Goal: Information Seeking & Learning: Find contact information

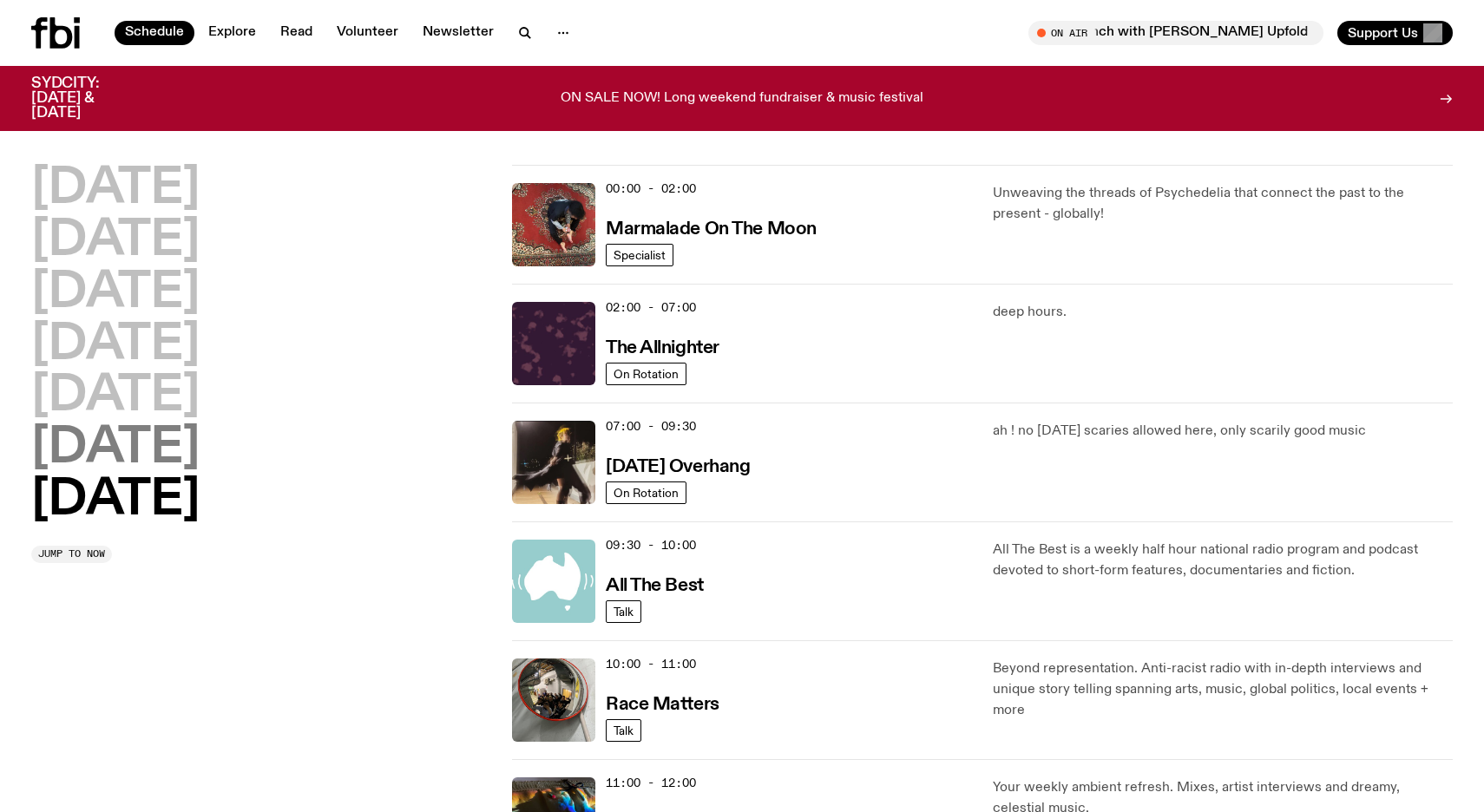
click at [141, 445] on h2 "[DATE]" at bounding box center [115, 448] width 168 height 49
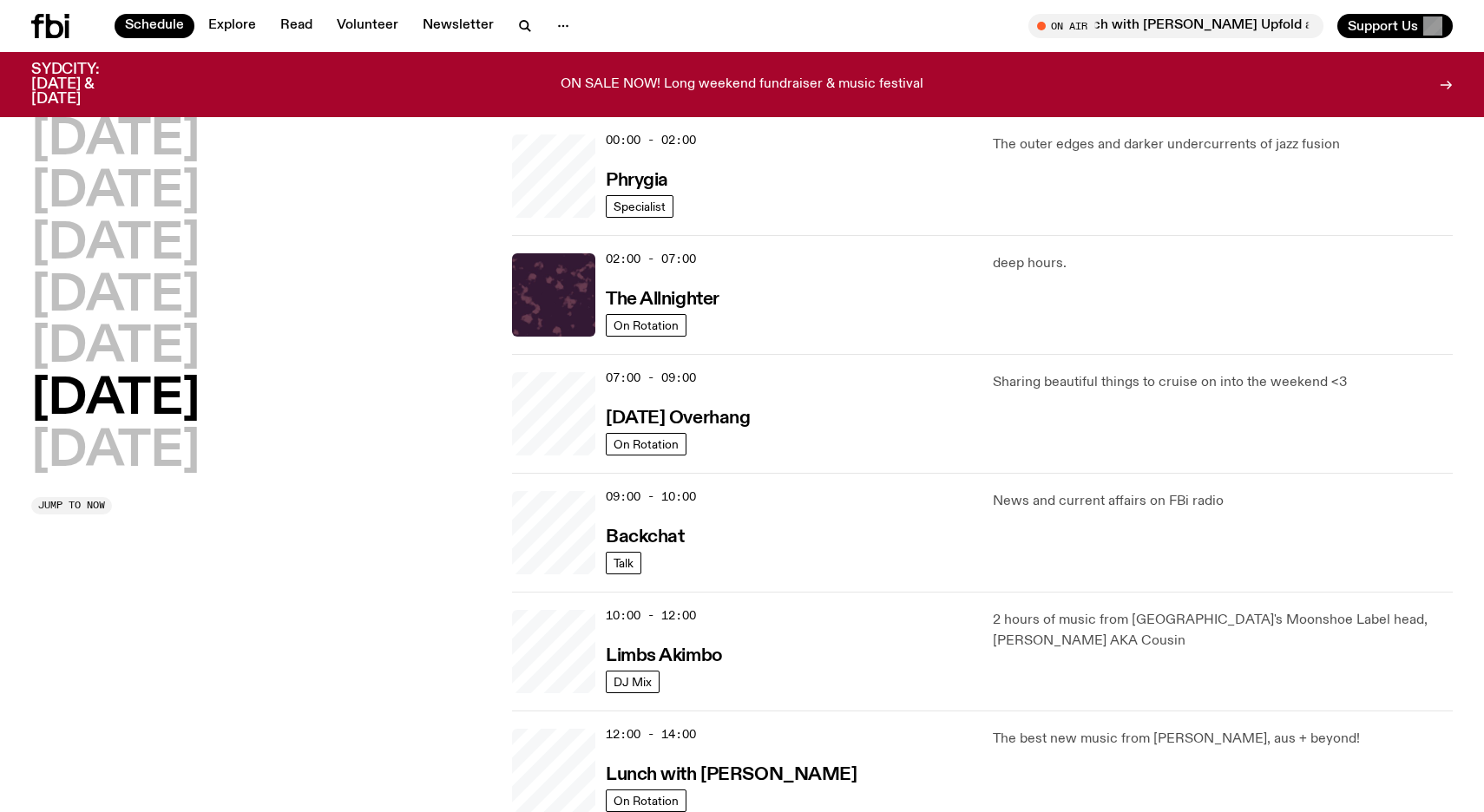
scroll to position [48, 0]
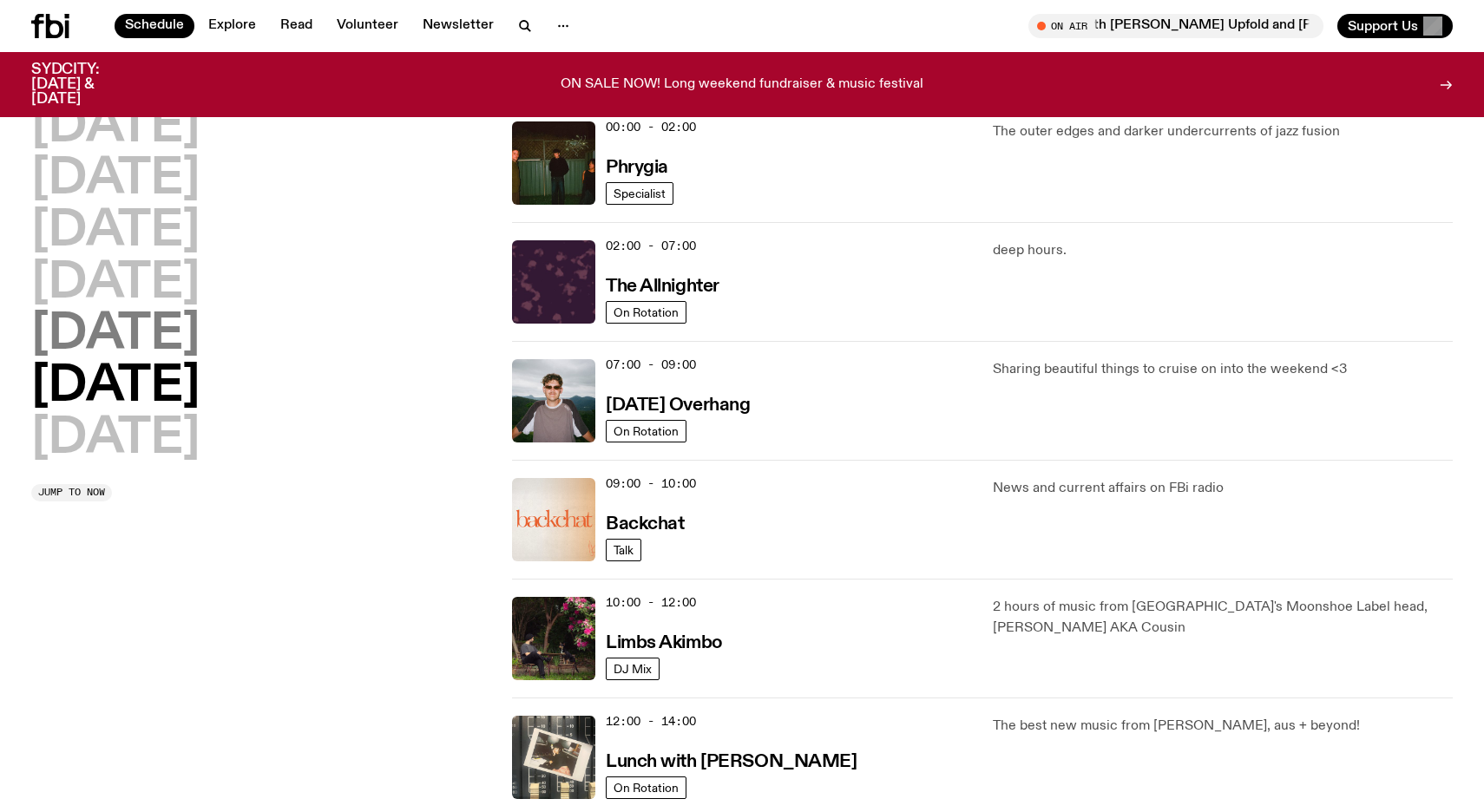
click at [142, 343] on h2 "[DATE]" at bounding box center [115, 334] width 168 height 49
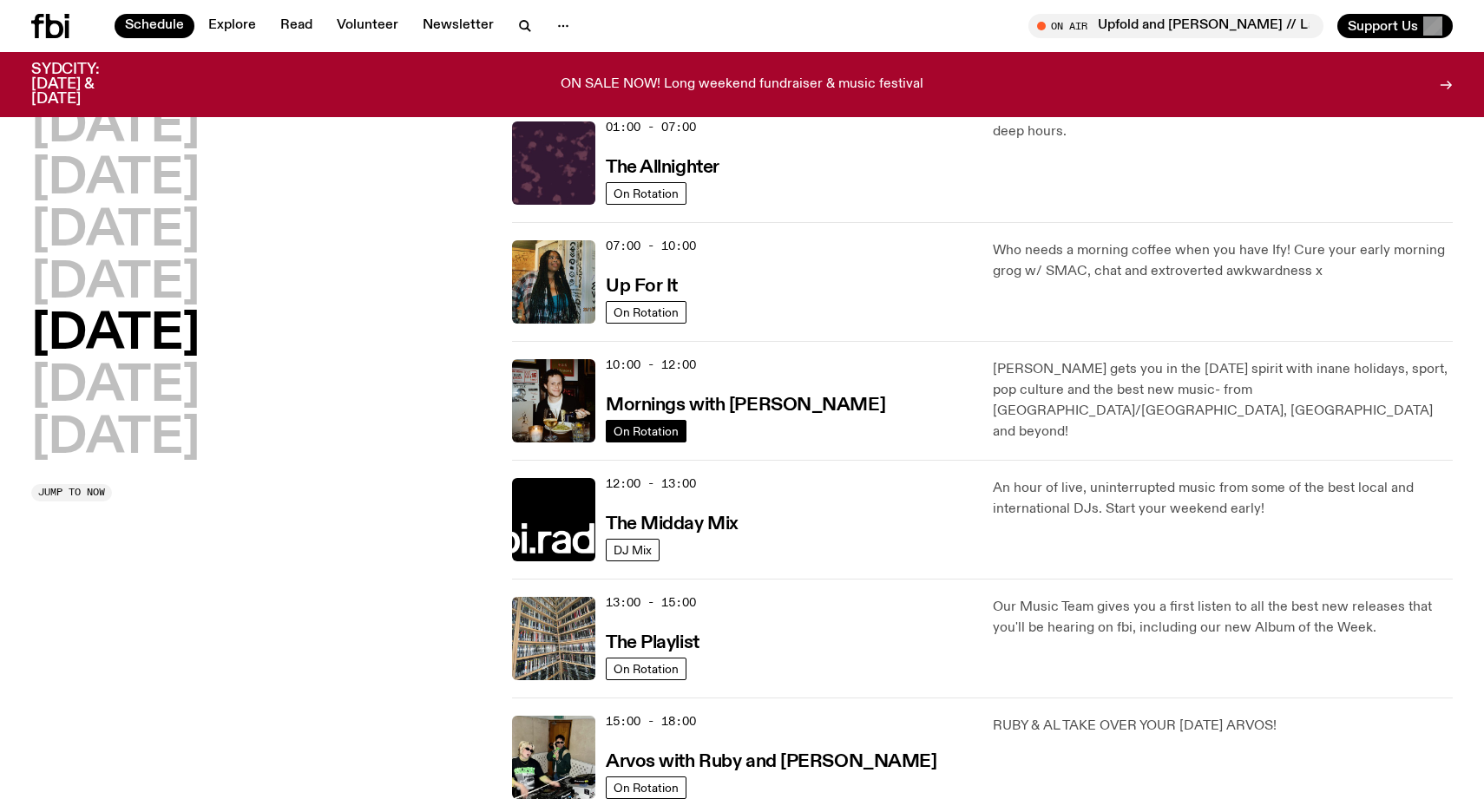
click at [671, 426] on span "On Rotation" at bounding box center [646, 431] width 65 height 13
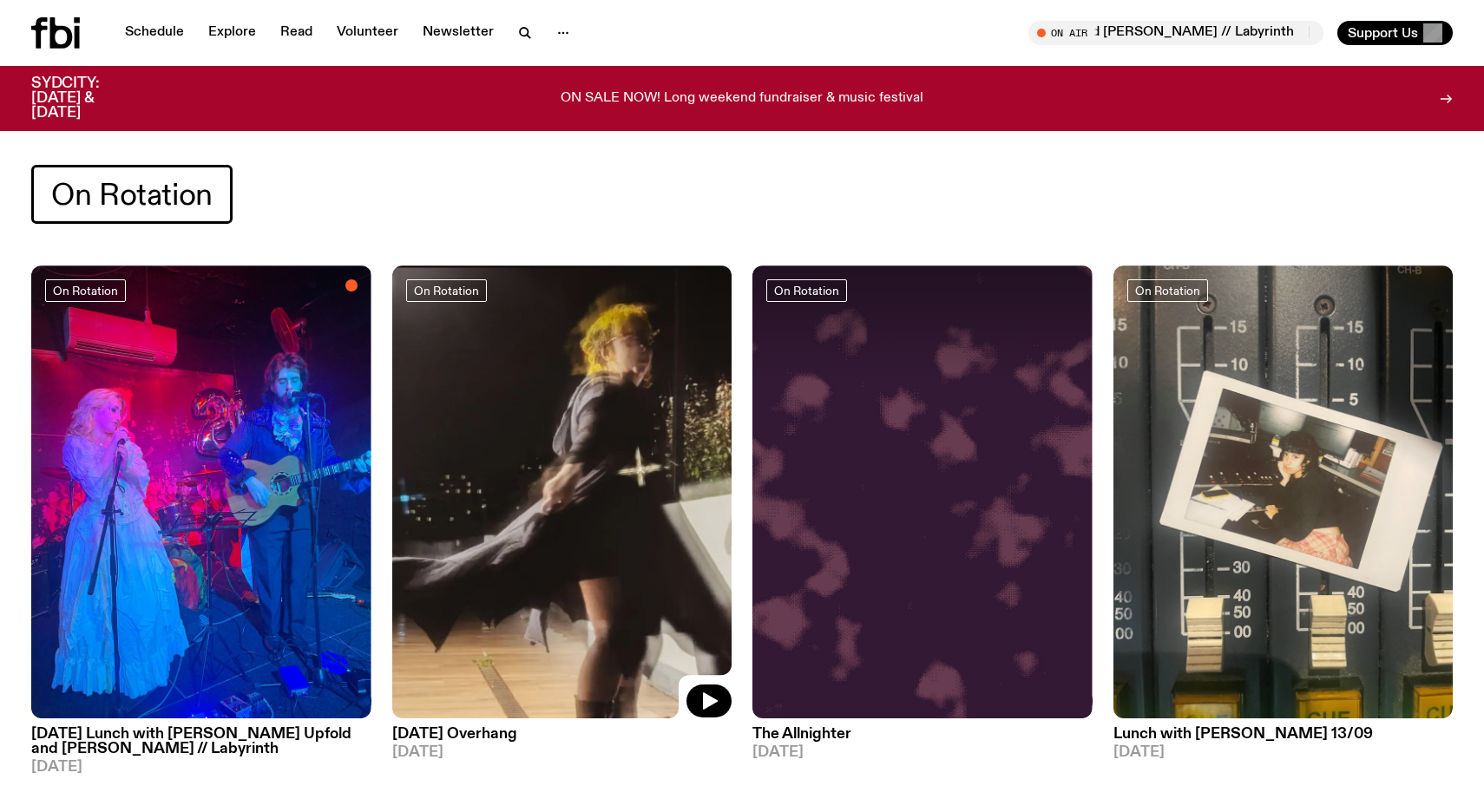
click at [599, 421] on img at bounding box center [562, 492] width 340 height 453
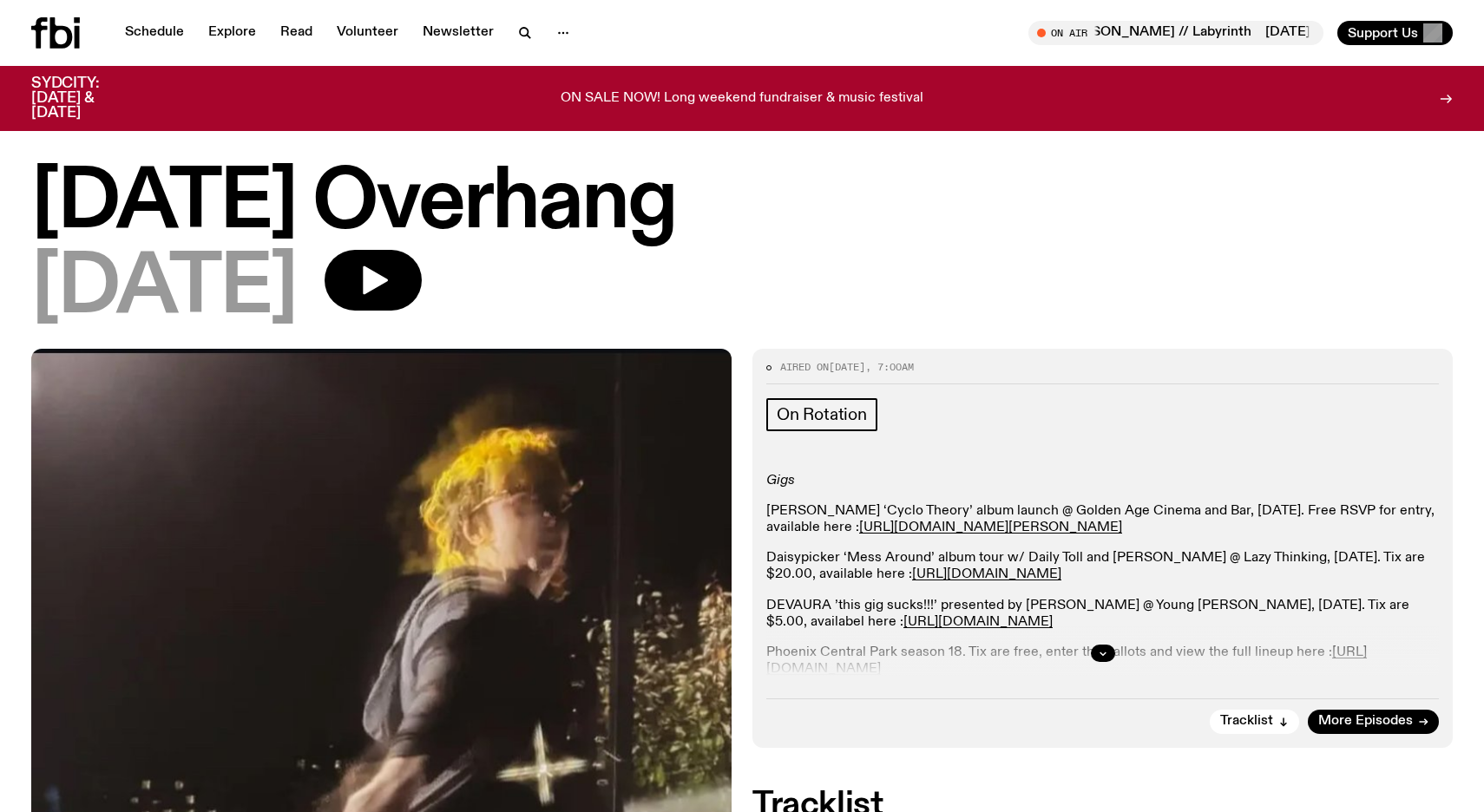
click at [1092, 646] on div at bounding box center [1103, 653] width 673 height 56
click at [1100, 652] on icon "button" at bounding box center [1103, 653] width 6 height 3
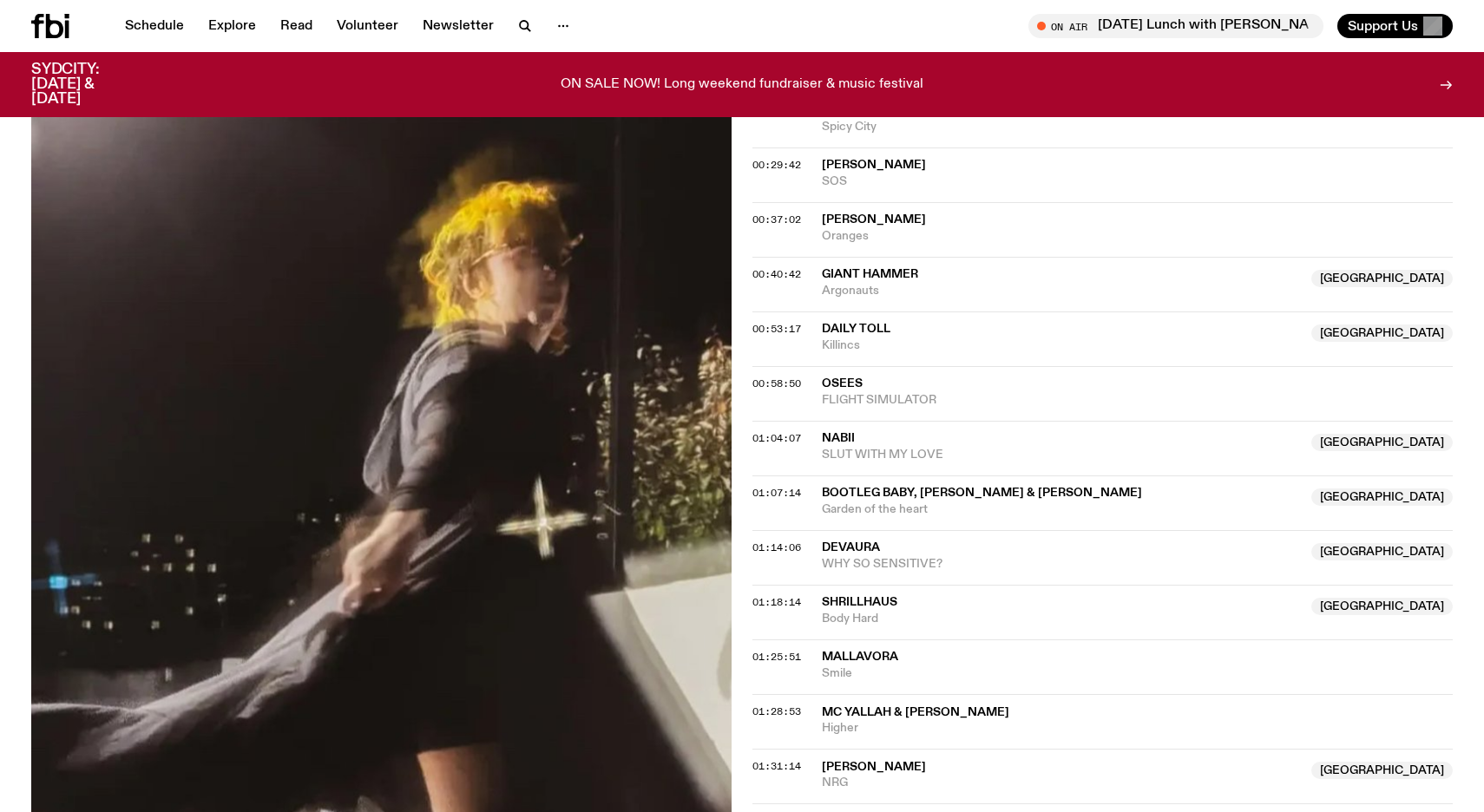
scroll to position [158, 0]
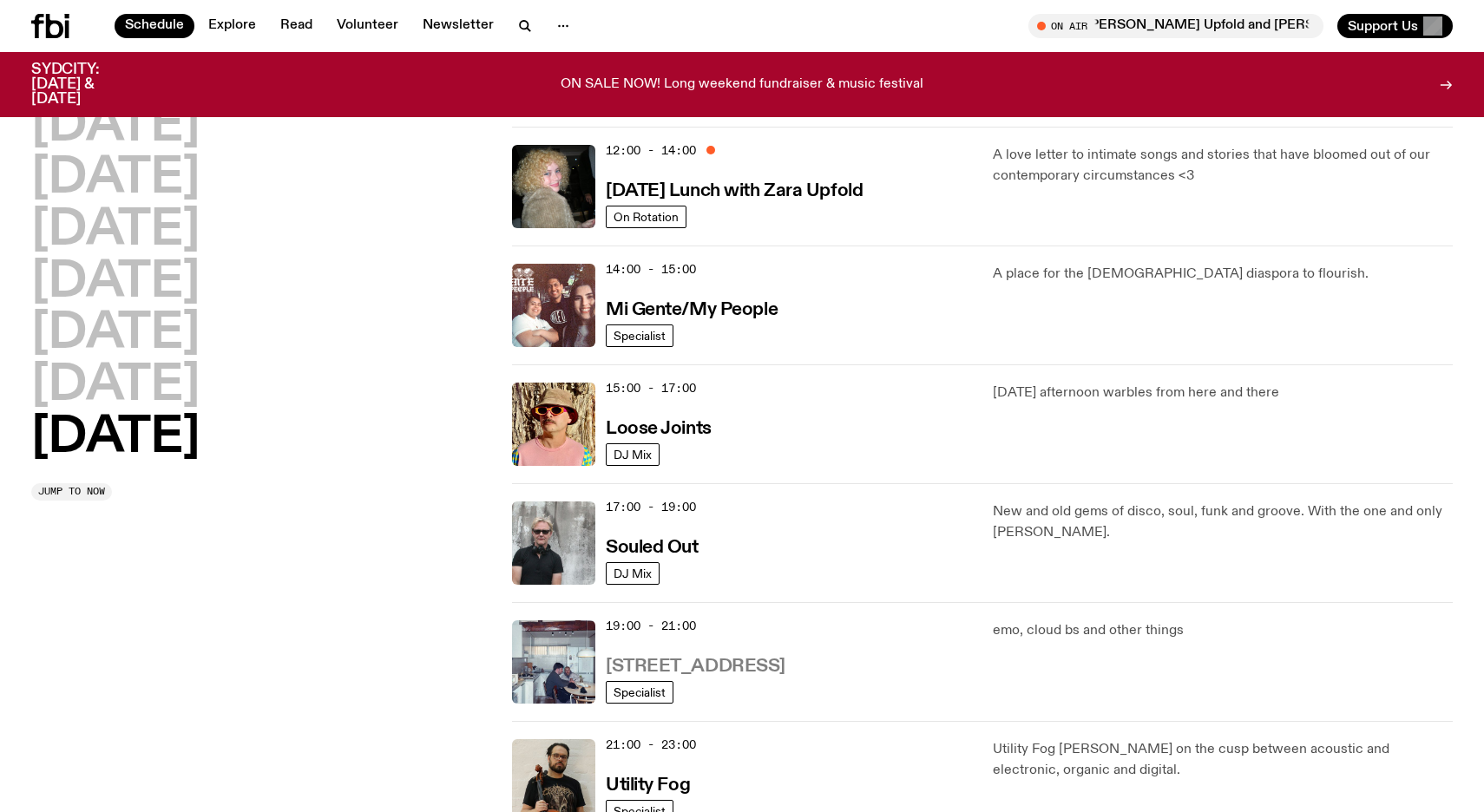
scroll to position [890, 0]
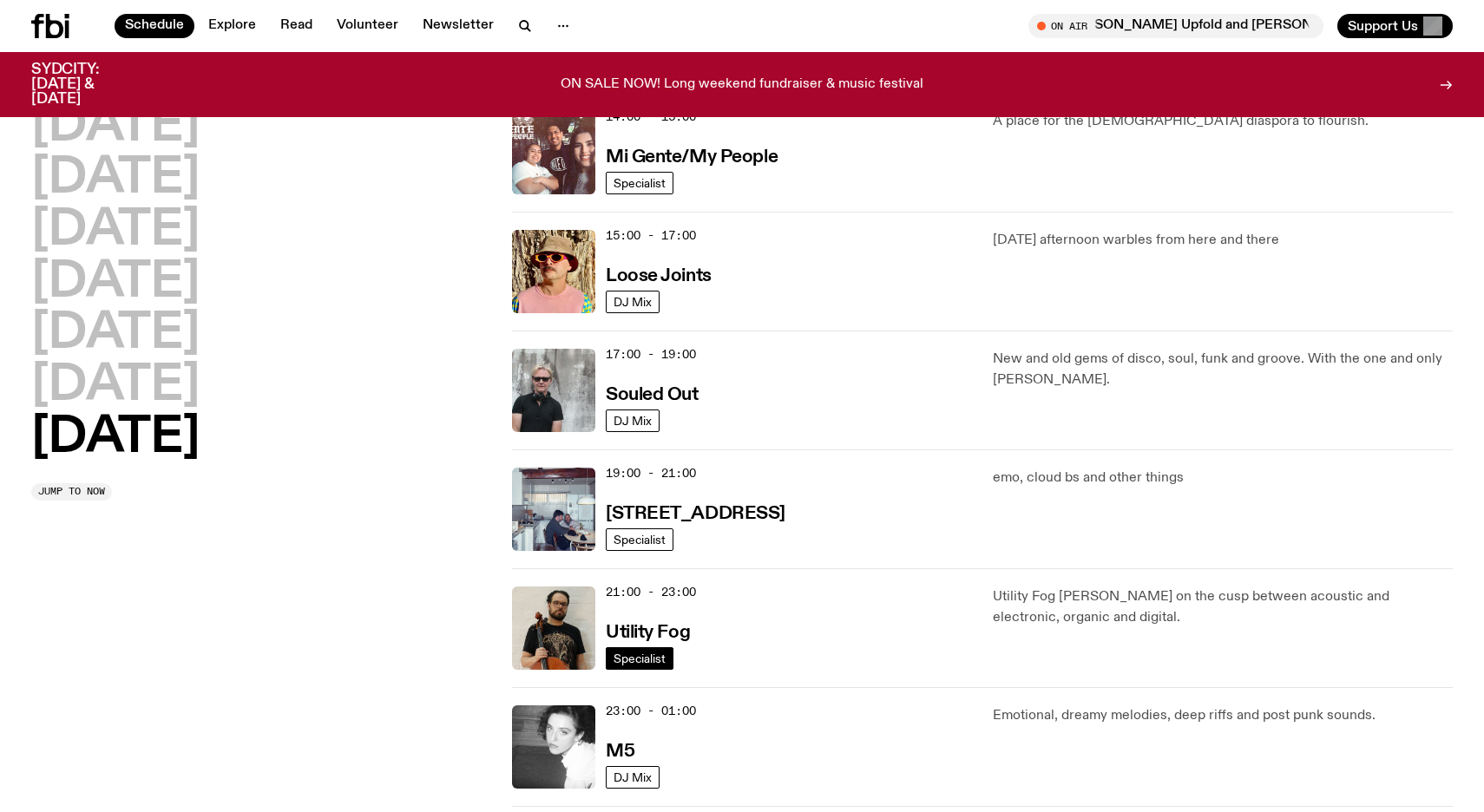
click at [651, 661] on span "Specialist" at bounding box center [639, 657] width 52 height 13
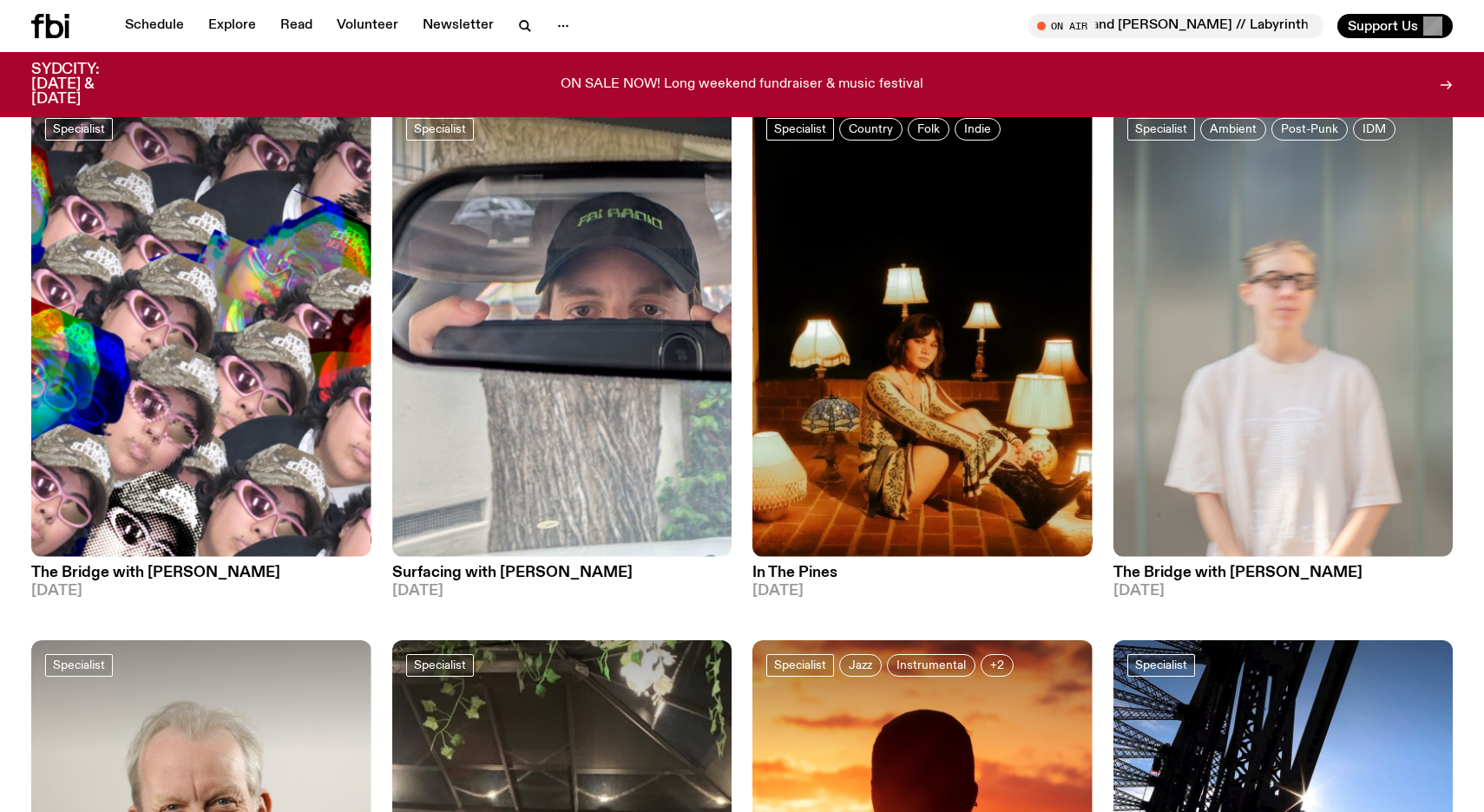
scroll to position [1224, 0]
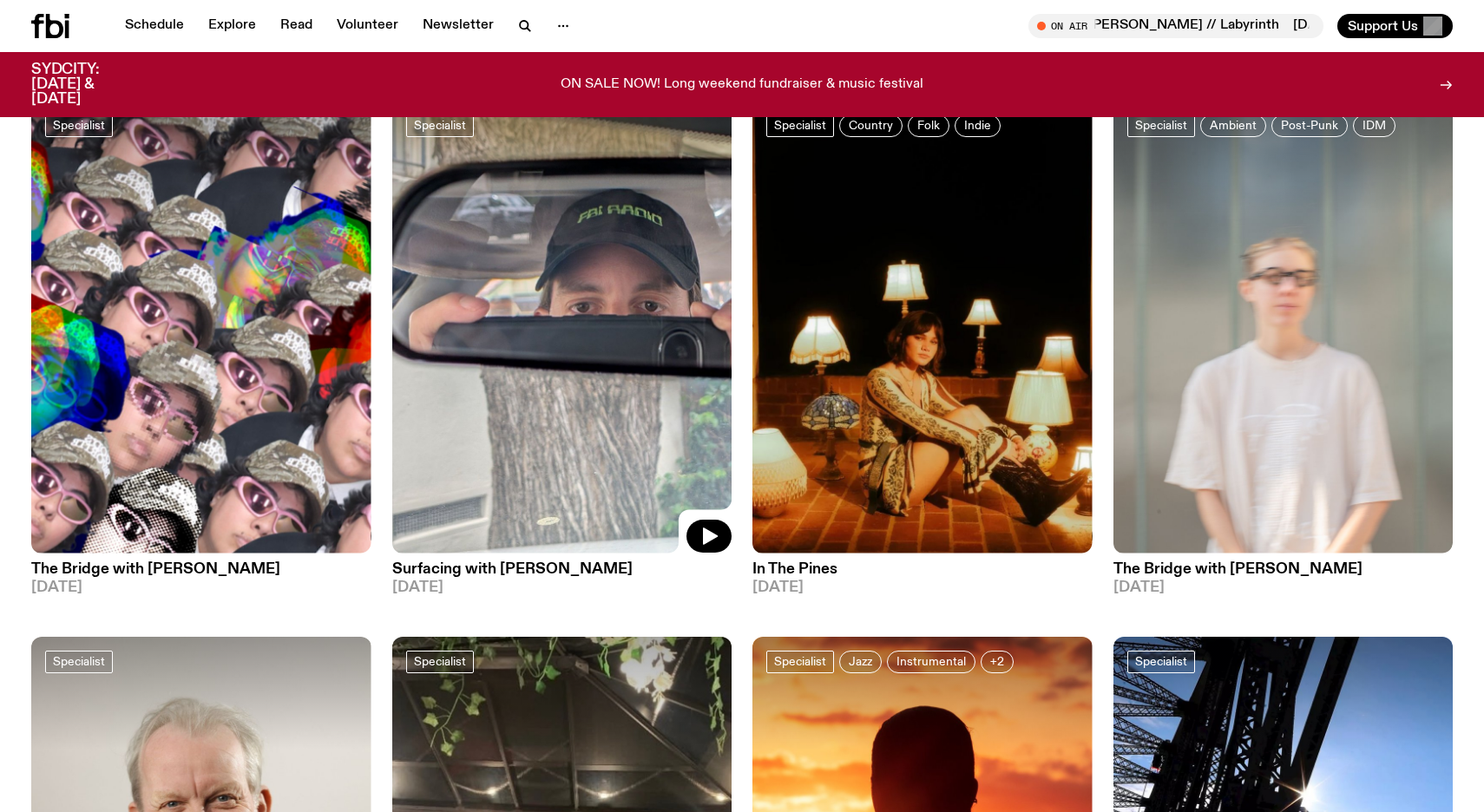
click at [540, 319] on img at bounding box center [562, 327] width 340 height 453
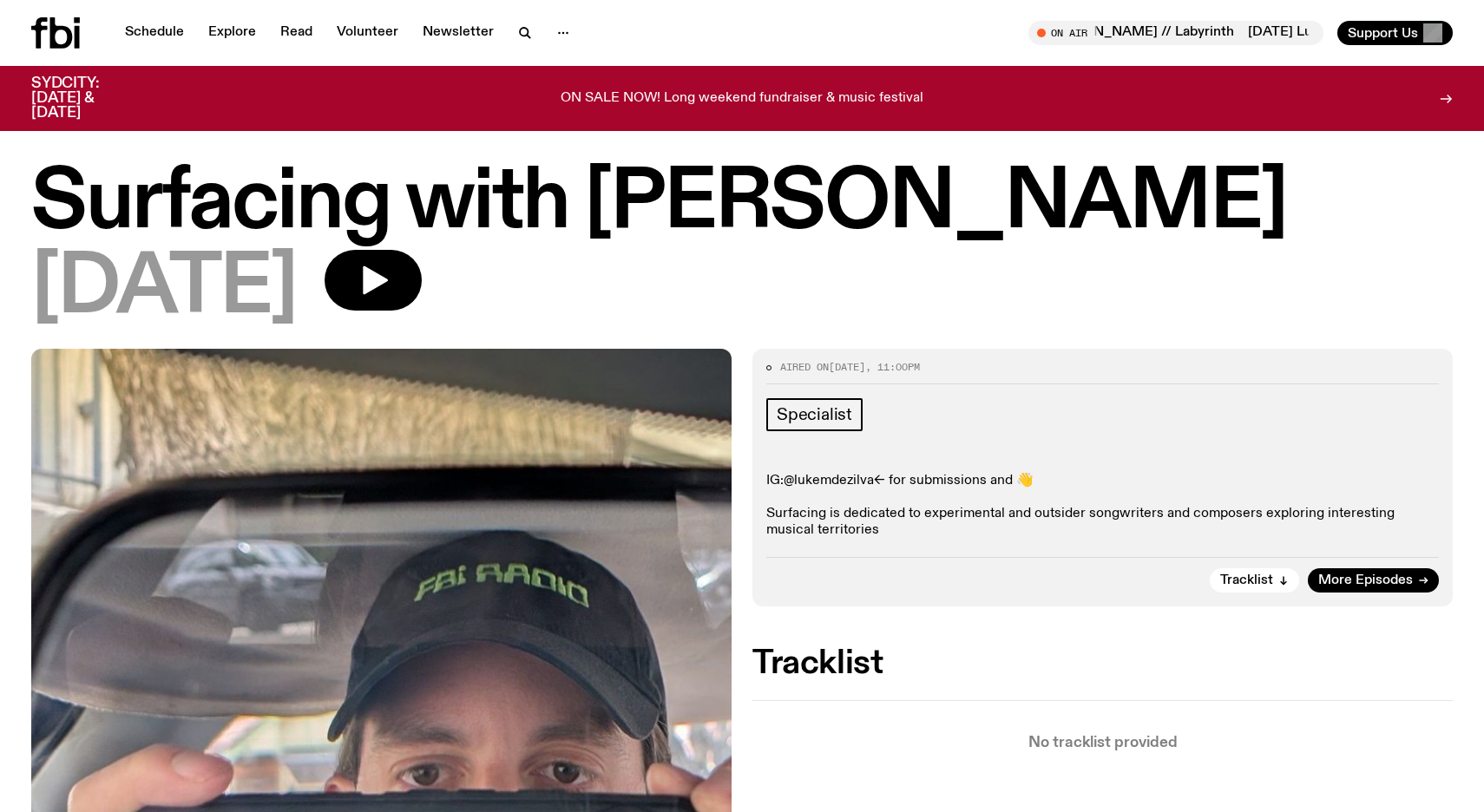
click at [847, 481] on link "@lukemdezilva" at bounding box center [829, 480] width 90 height 14
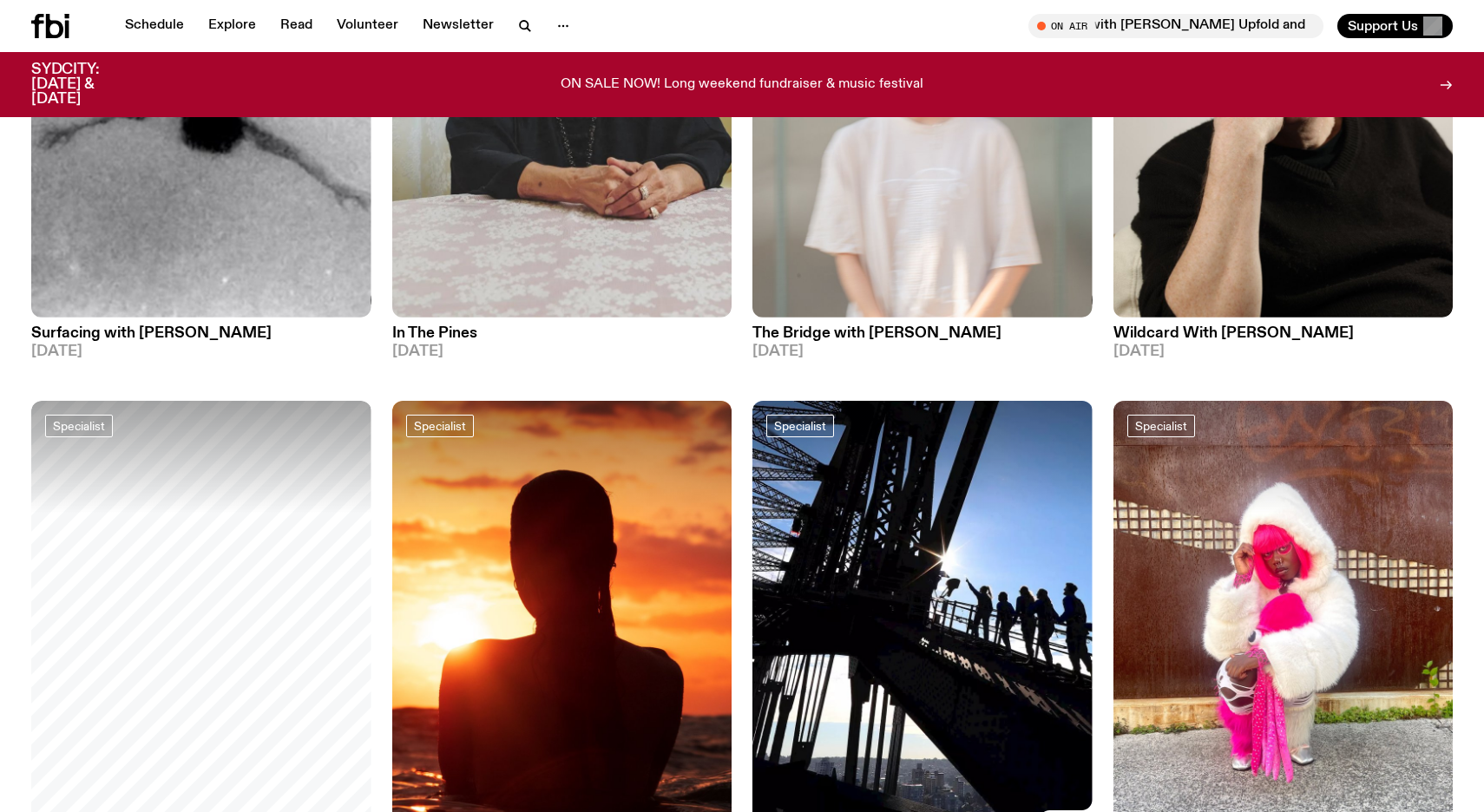
scroll to position [3831, 0]
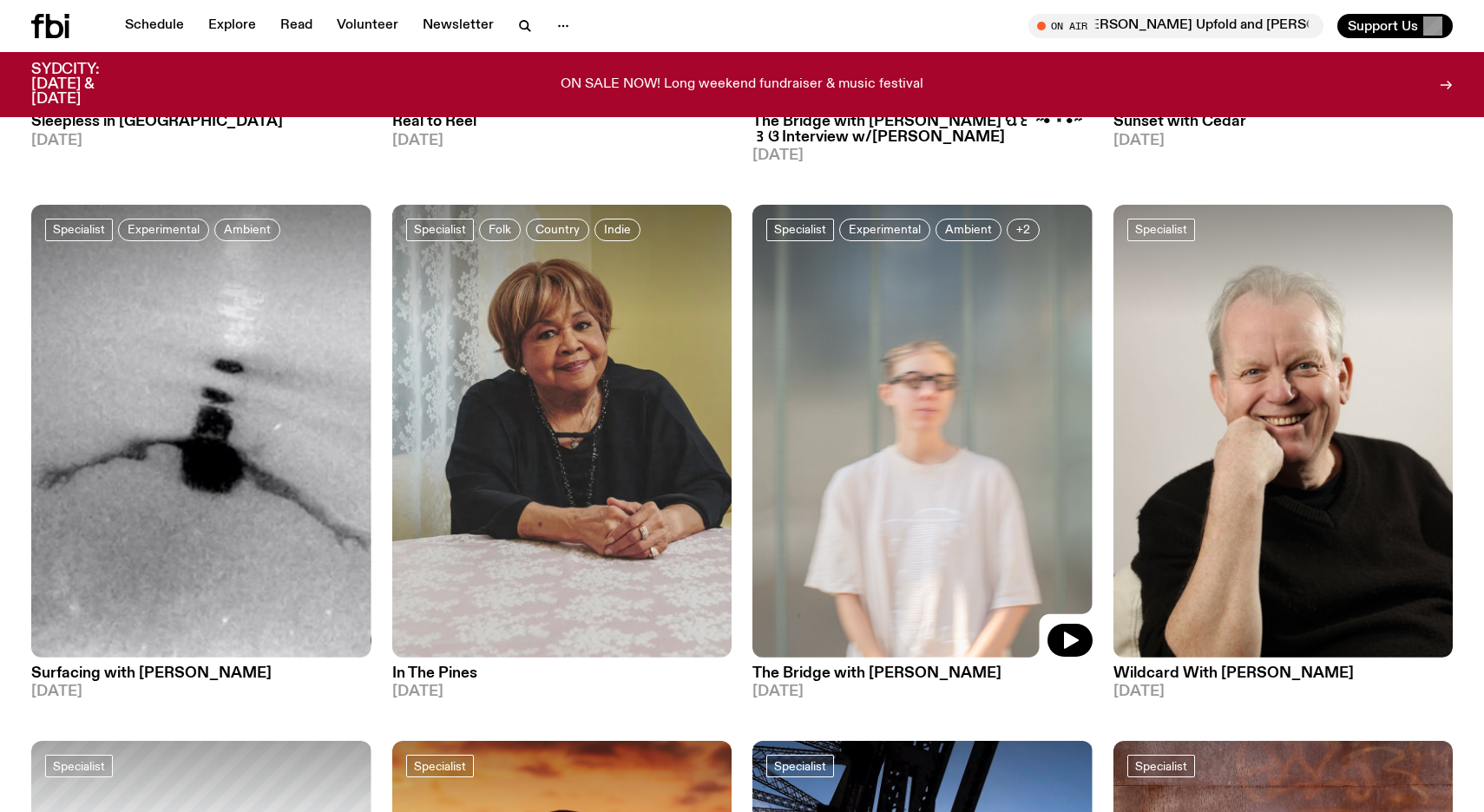
click at [918, 429] on img at bounding box center [922, 431] width 340 height 453
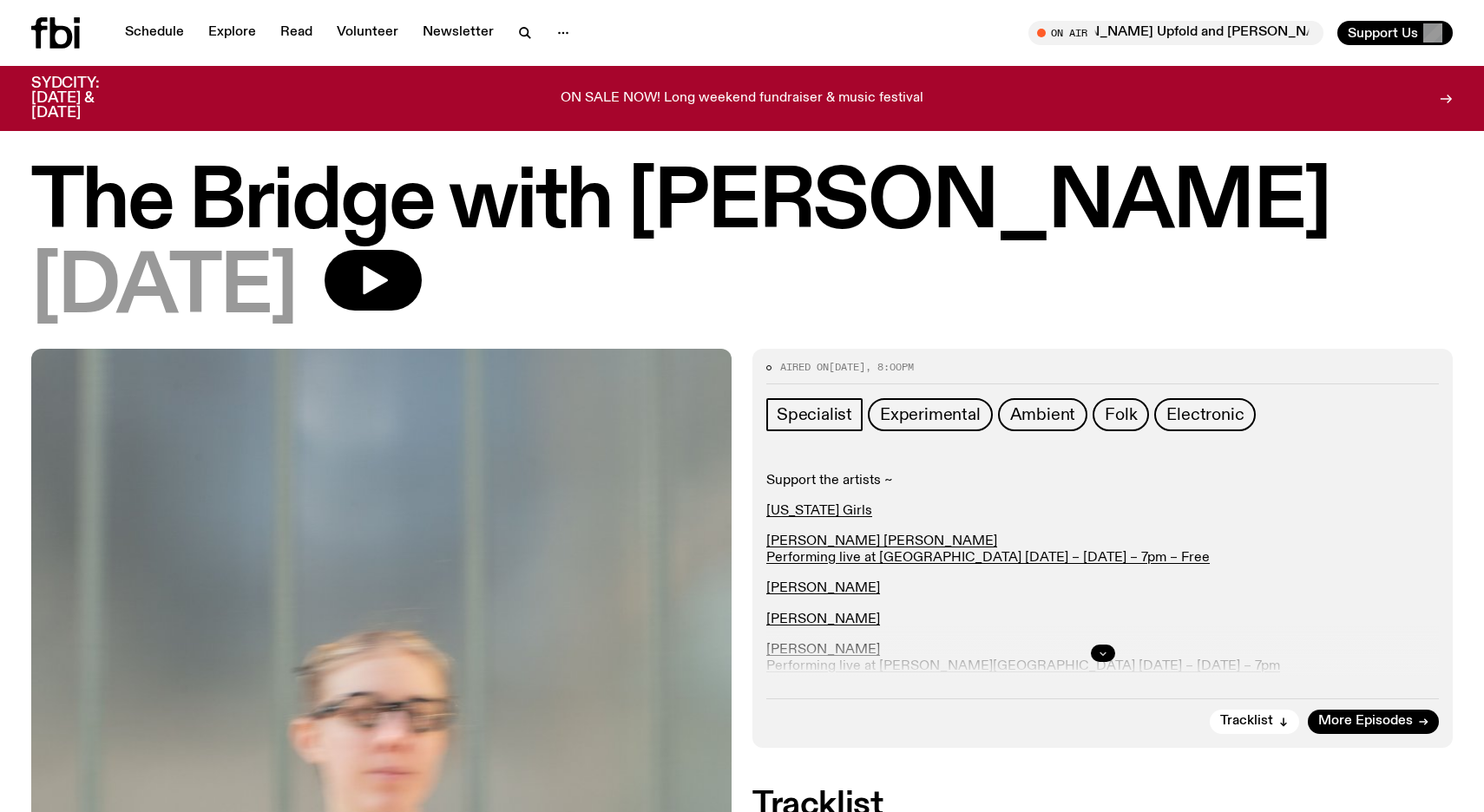
click at [1102, 650] on icon "button" at bounding box center [1103, 654] width 11 height 11
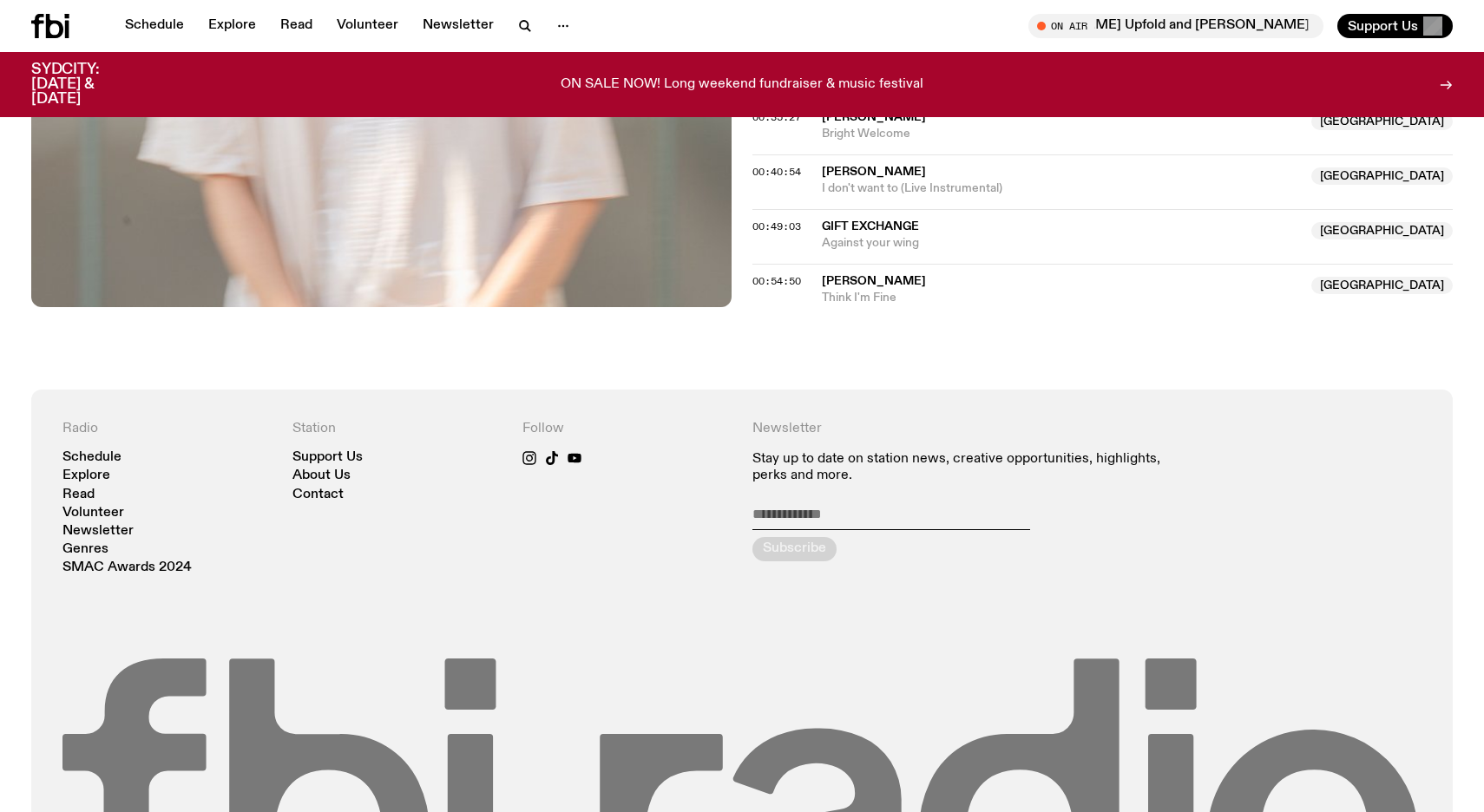
scroll to position [1227, 0]
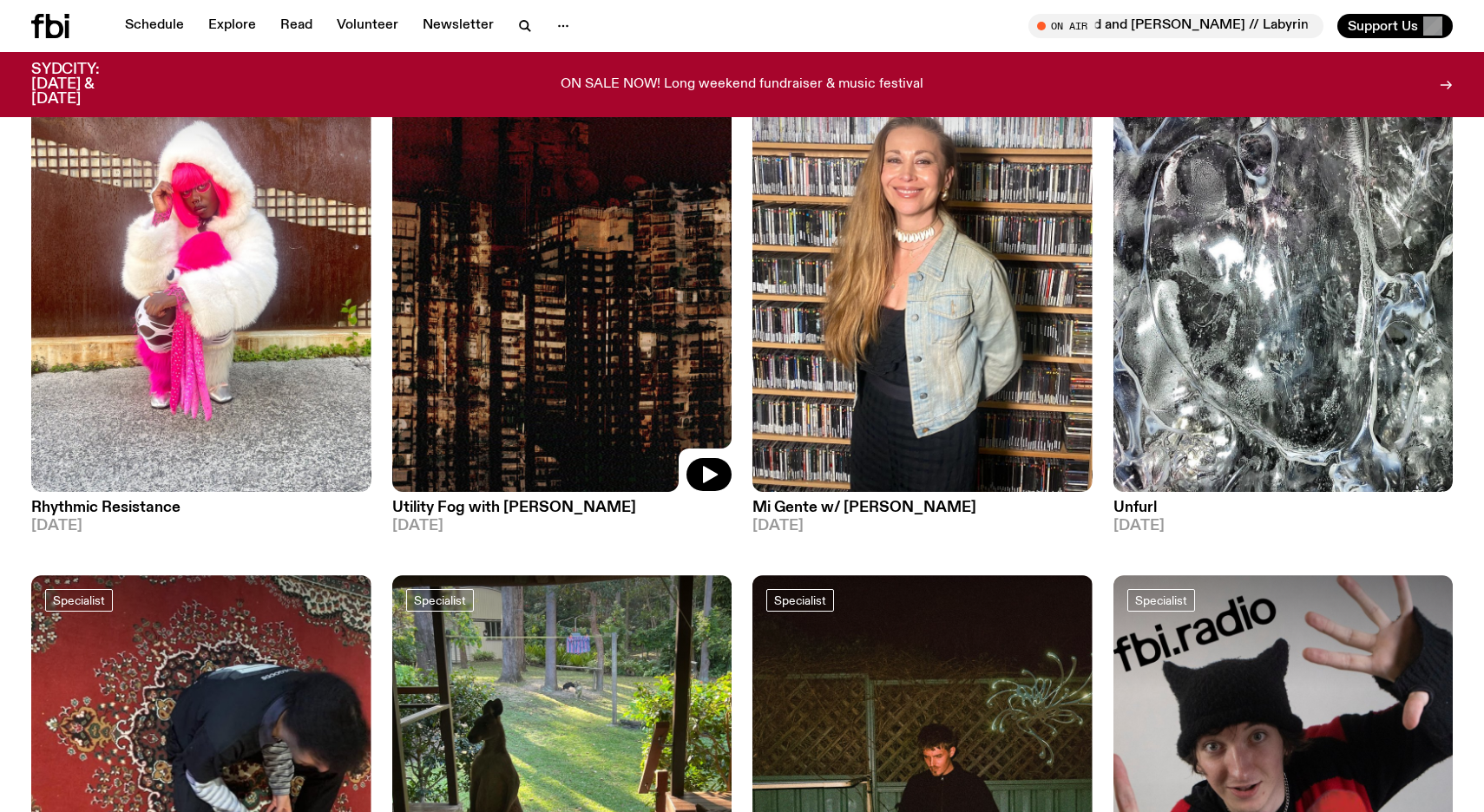
scroll to position [2693, 0]
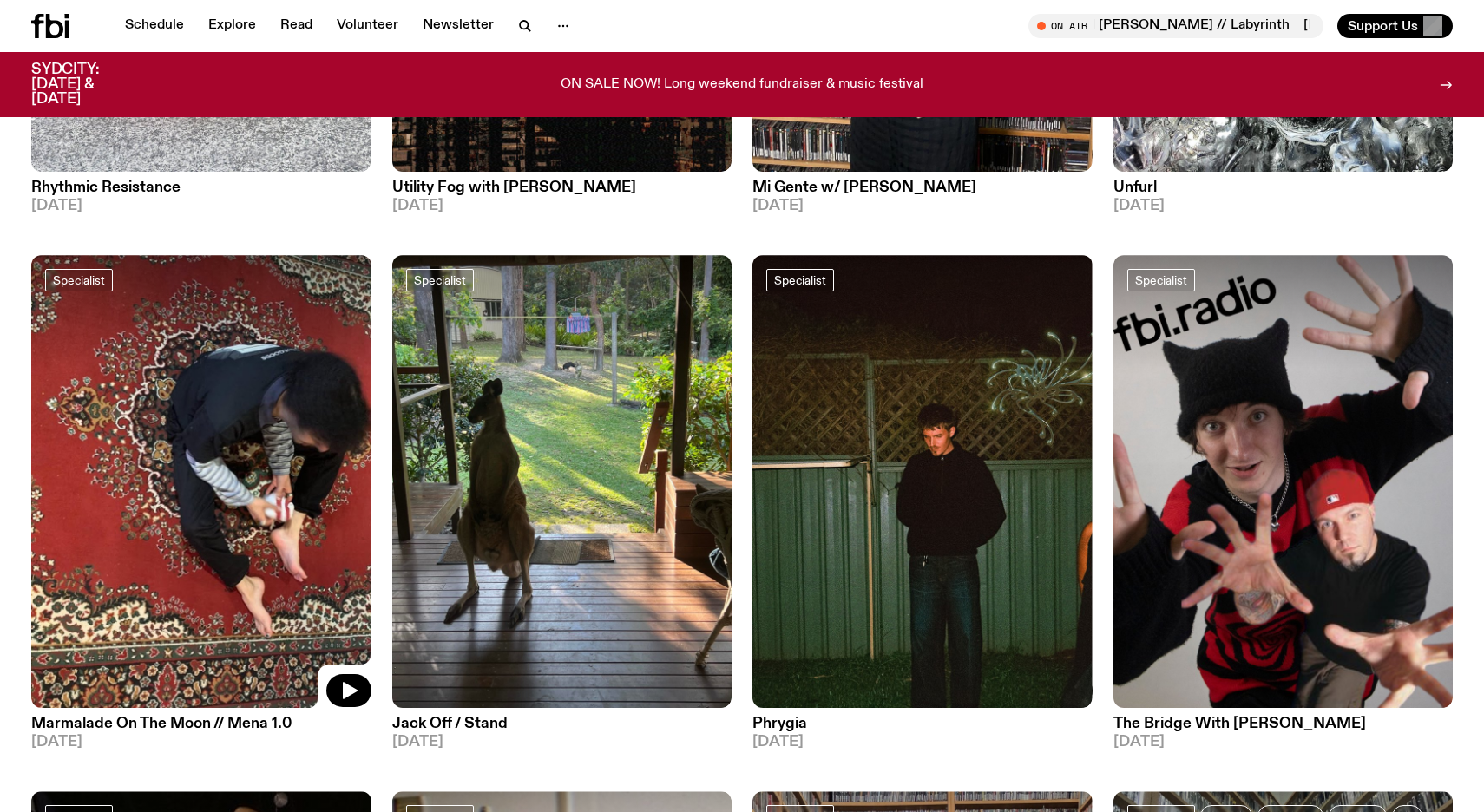
click at [196, 468] on img at bounding box center [201, 481] width 340 height 453
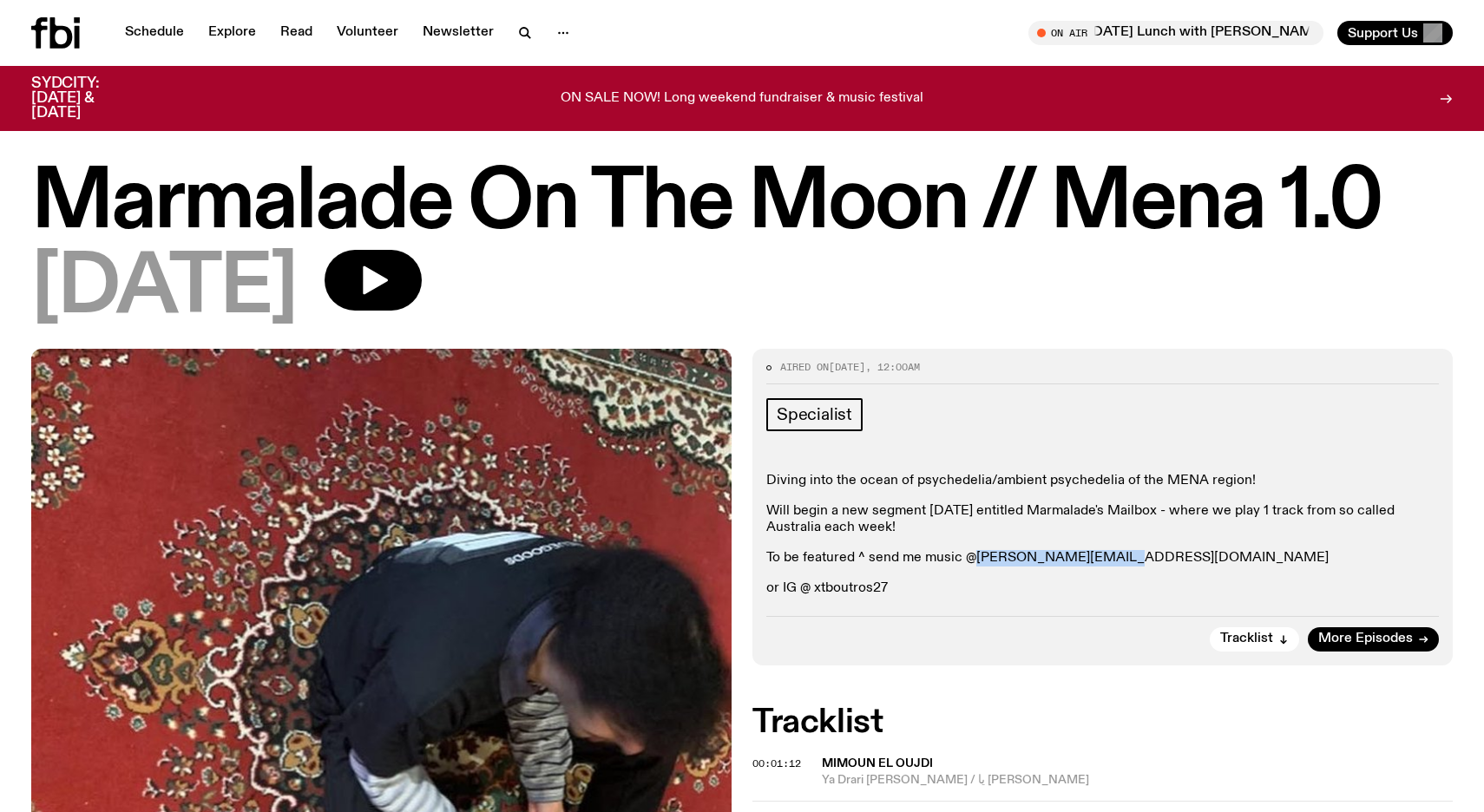
drag, startPoint x: 1119, startPoint y: 559, endPoint x: 977, endPoint y: 558, distance: 142.0
click at [977, 558] on p "To be featured ^ send me music @ [PERSON_NAME][EMAIL_ADDRESS][DOMAIN_NAME]" at bounding box center [1103, 558] width 673 height 17
copy link "[PERSON_NAME][EMAIL_ADDRESS][DOMAIN_NAME]"
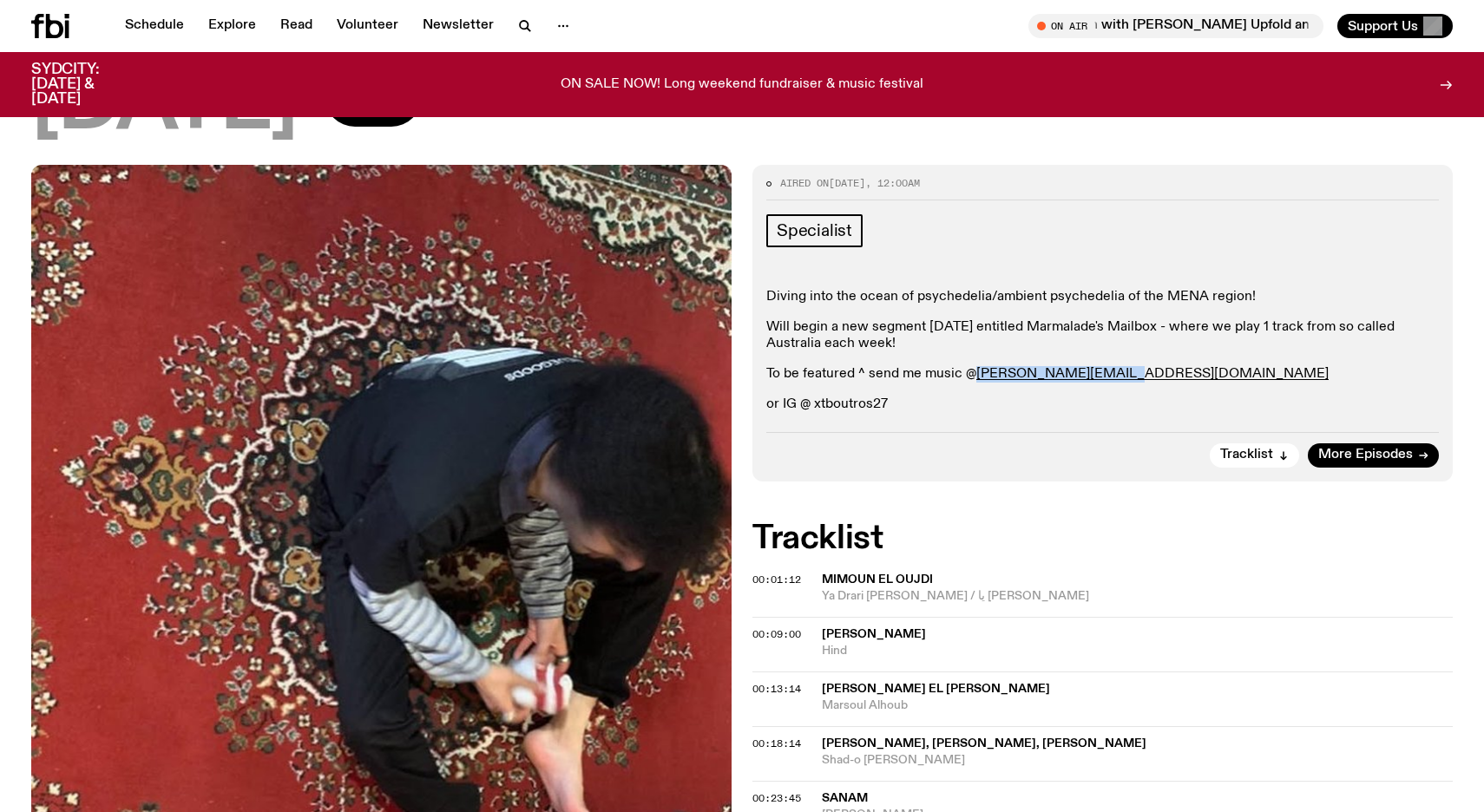
scroll to position [143, 0]
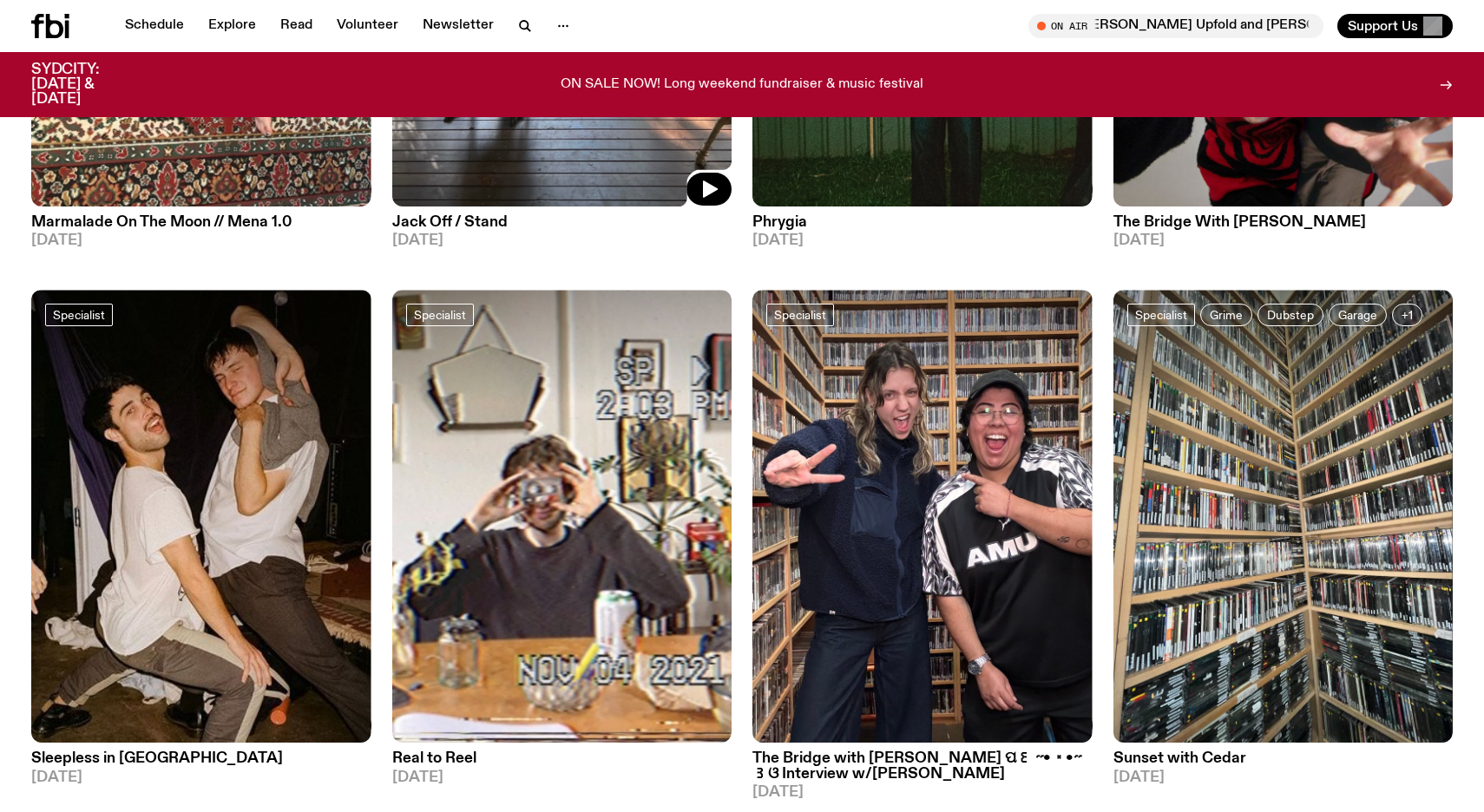
scroll to position [3230, 0]
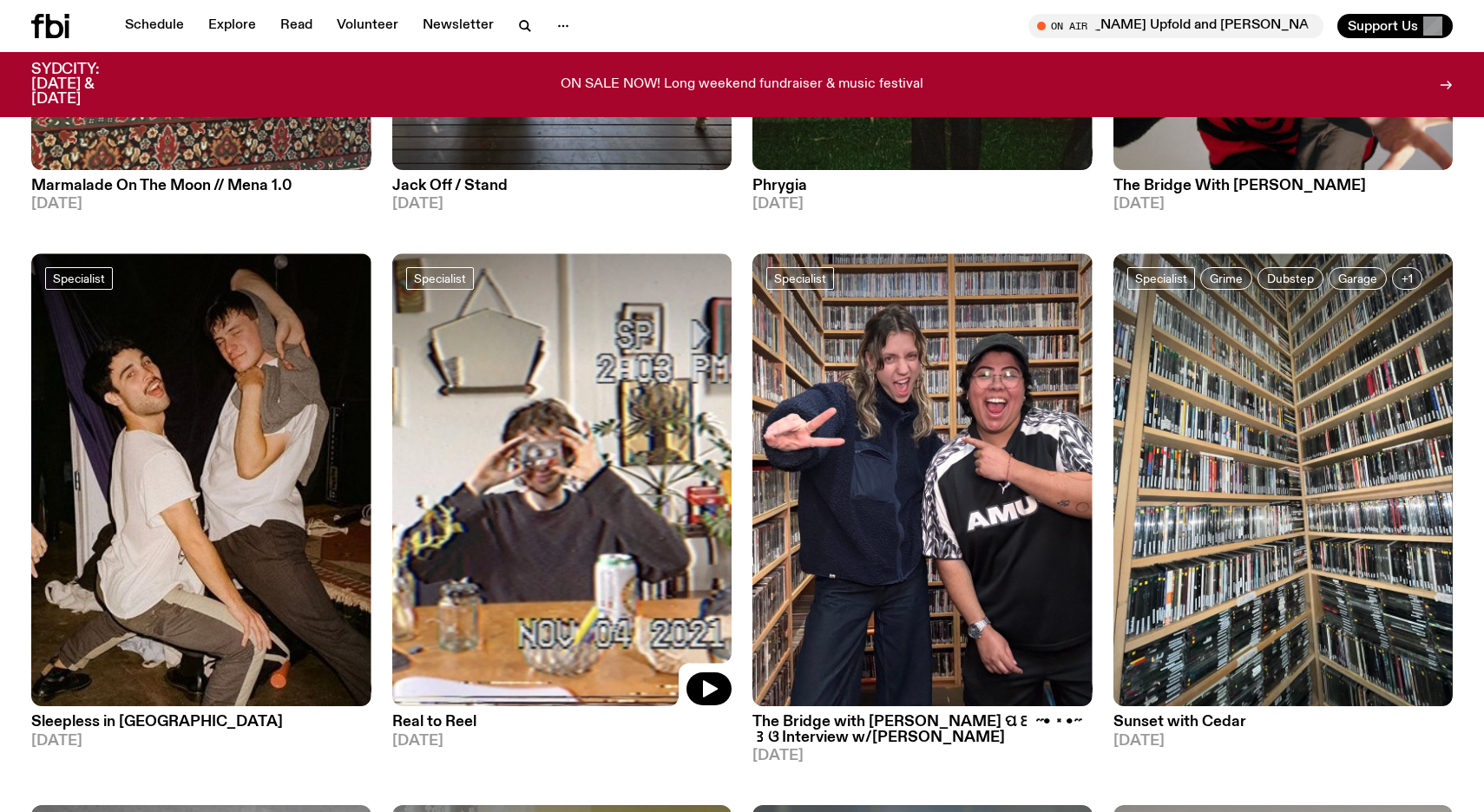
click at [594, 470] on img at bounding box center [562, 479] width 340 height 453
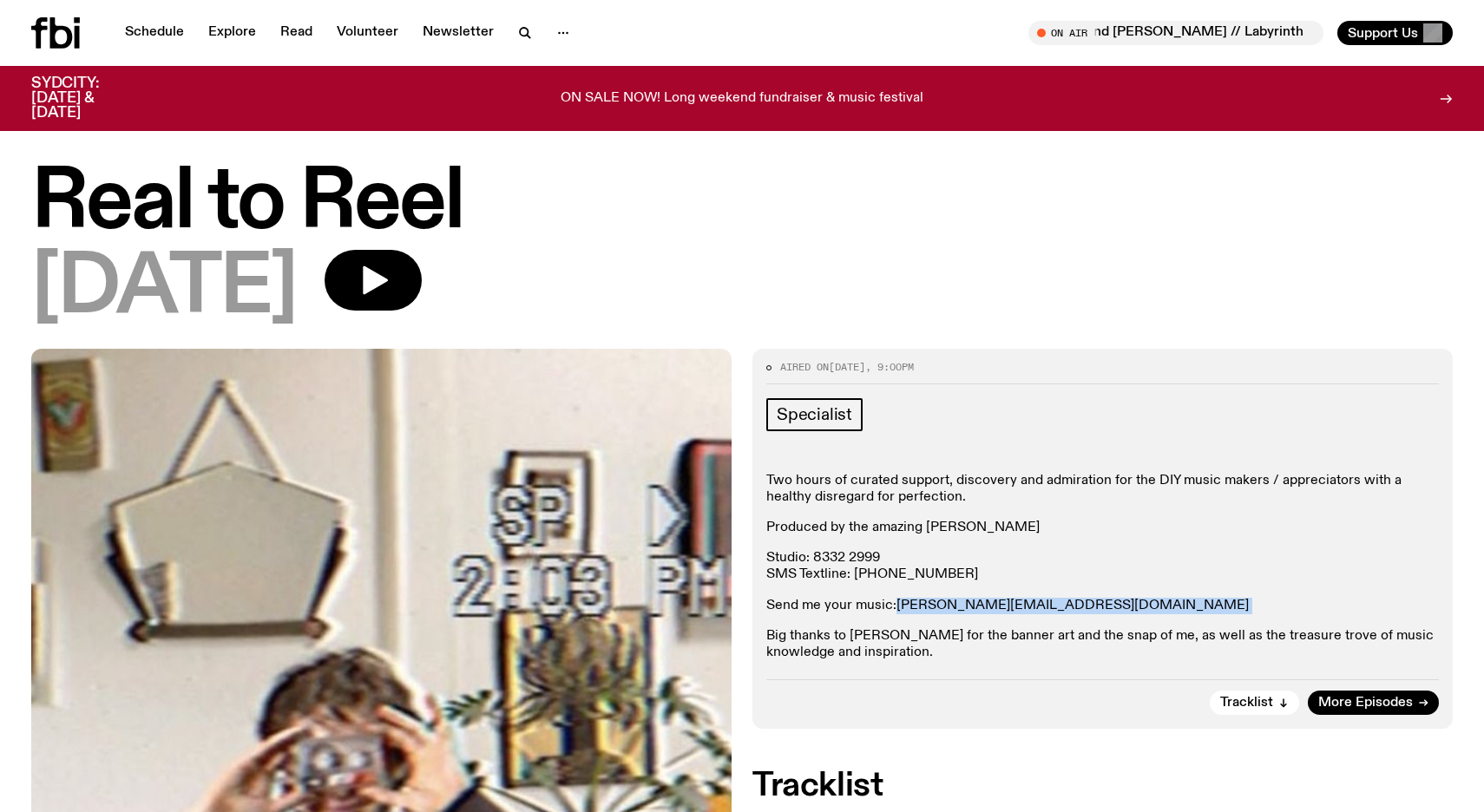
drag, startPoint x: 1034, startPoint y: 609, endPoint x: 897, endPoint y: 603, distance: 137.1
click at [897, 603] on p "Send me your music: [PERSON_NAME][EMAIL_ADDRESS][DOMAIN_NAME]" at bounding box center [1103, 606] width 673 height 17
copy p "[PERSON_NAME][EMAIL_ADDRESS][DOMAIN_NAME]"
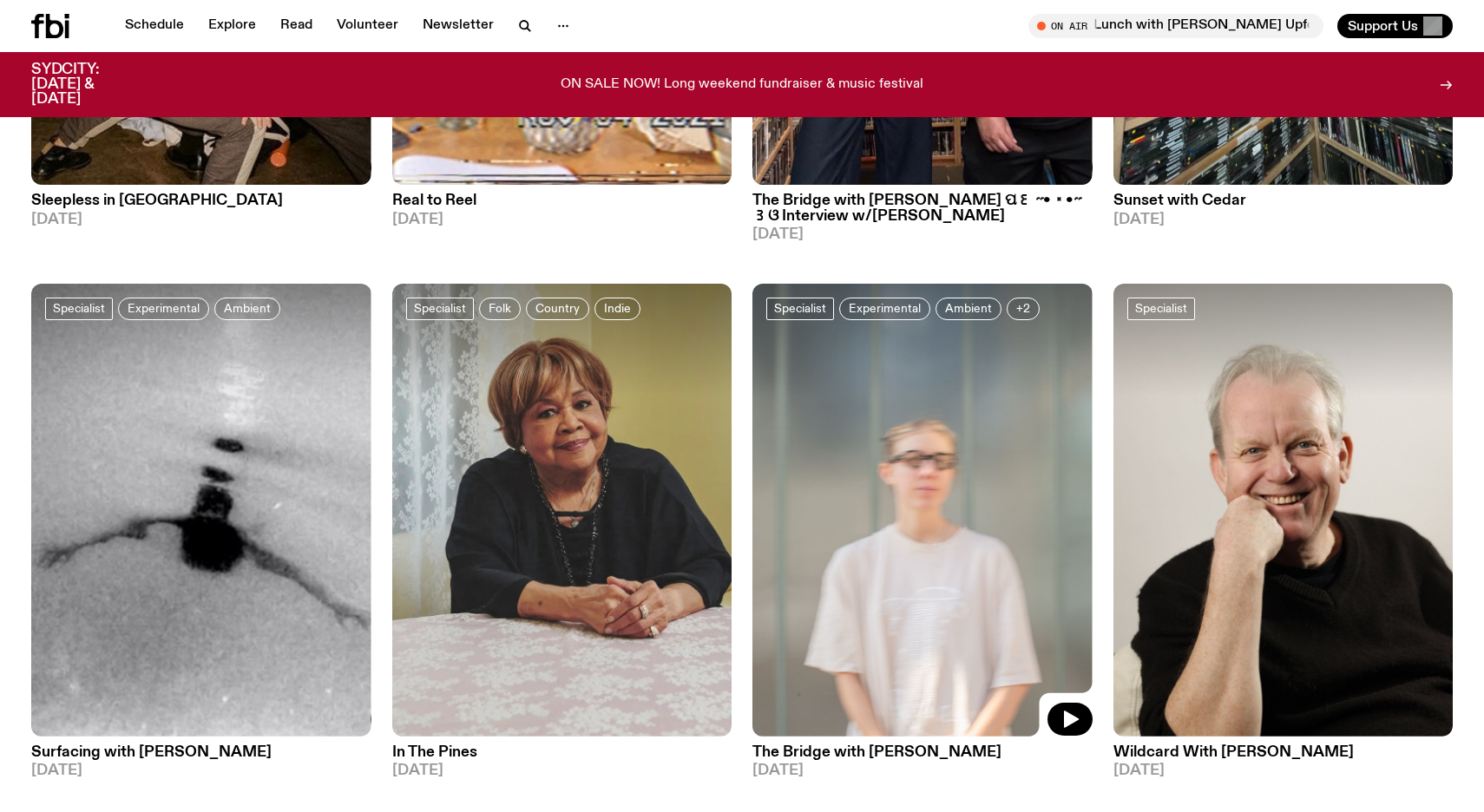
scroll to position [4075, 0]
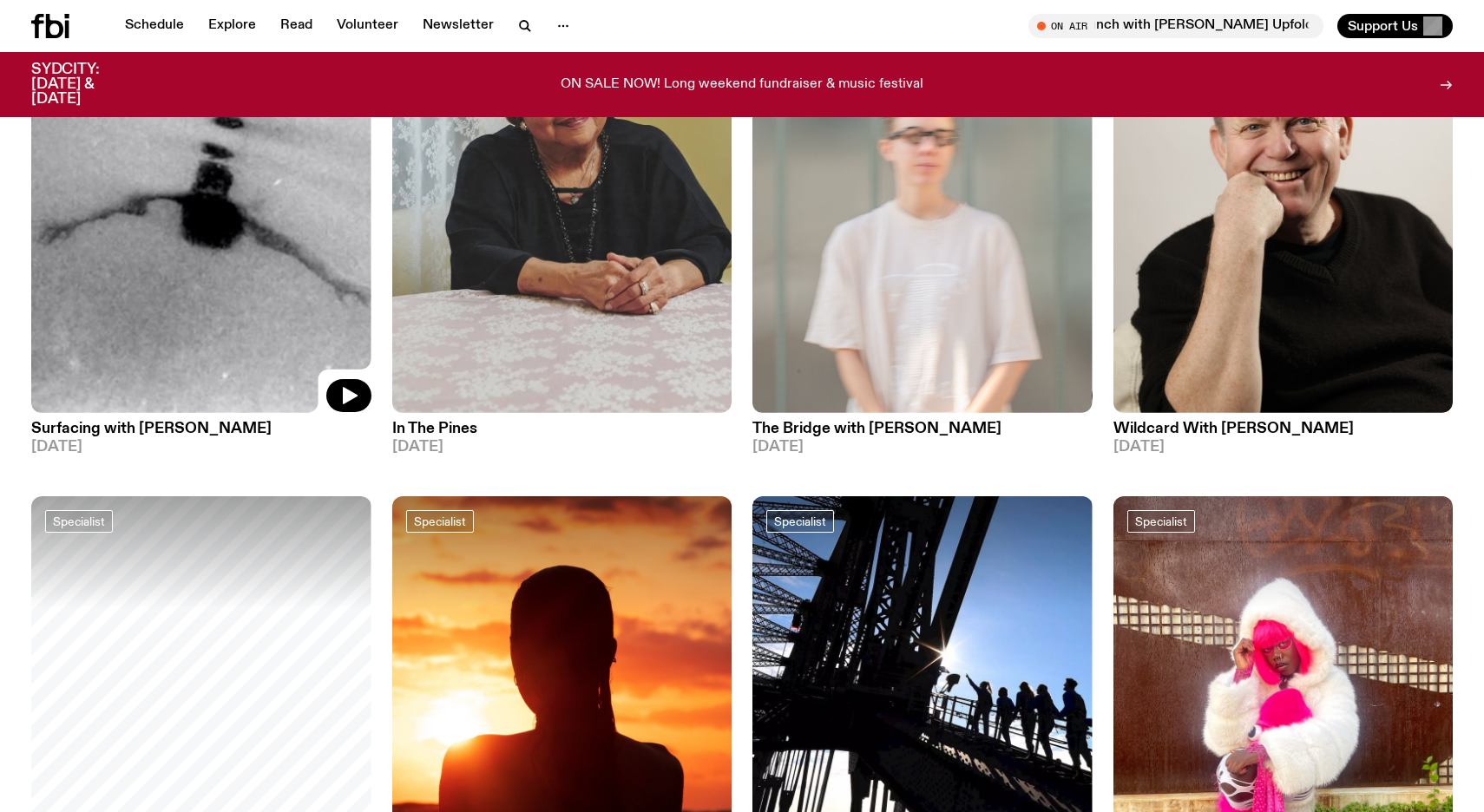
click at [161, 235] on img at bounding box center [201, 187] width 340 height 453
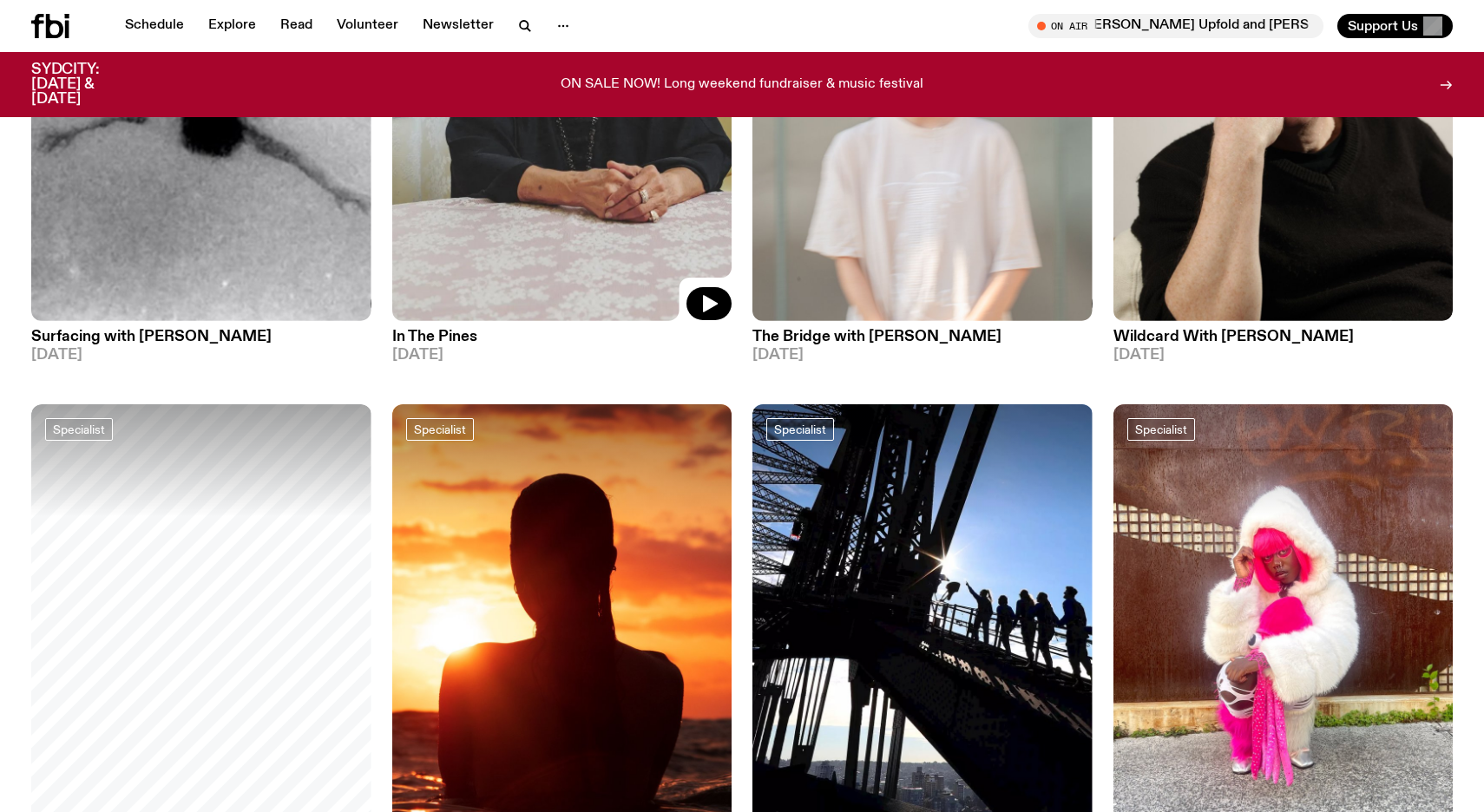
scroll to position [4391, 0]
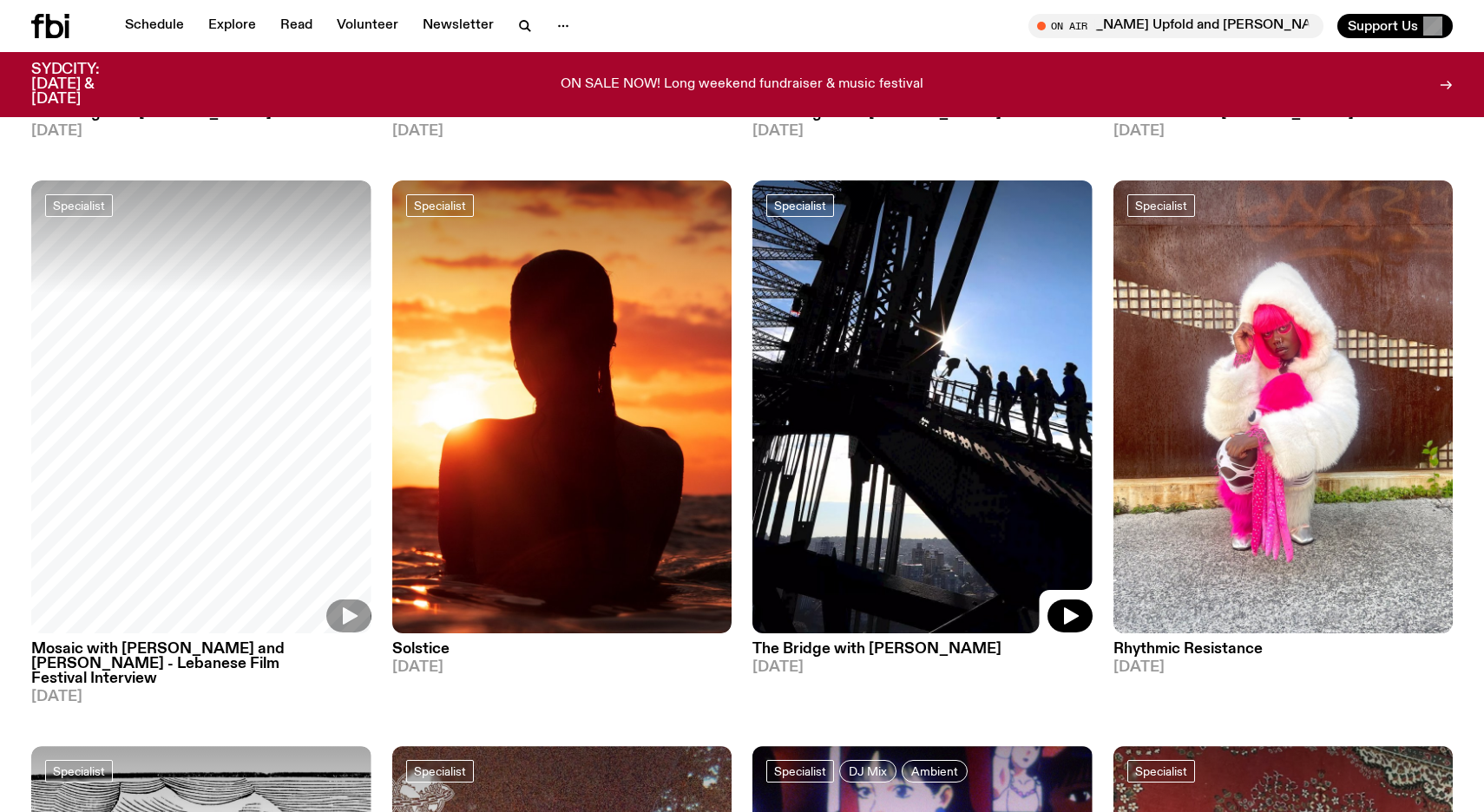
click at [913, 393] on img at bounding box center [922, 407] width 340 height 453
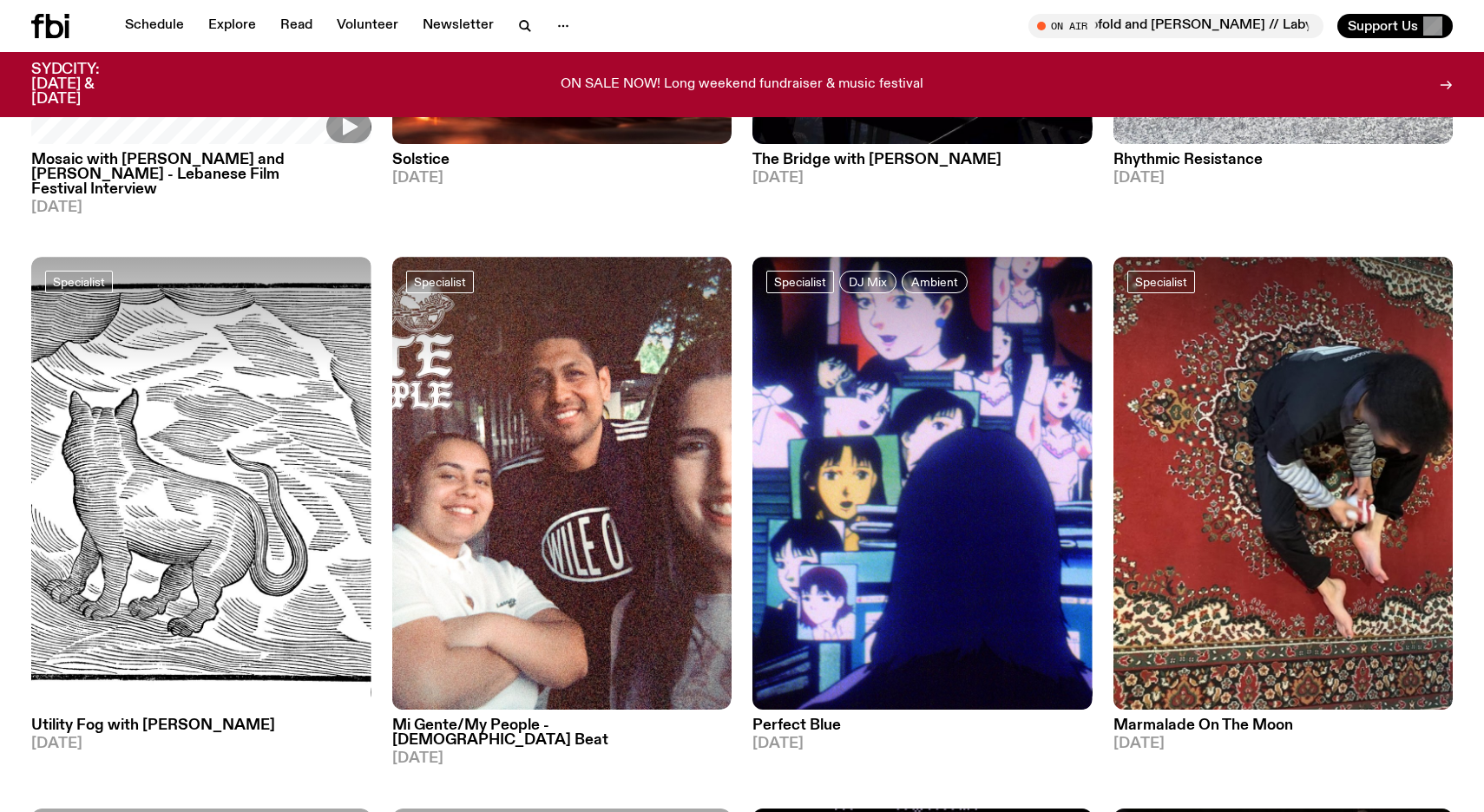
scroll to position [4879, 0]
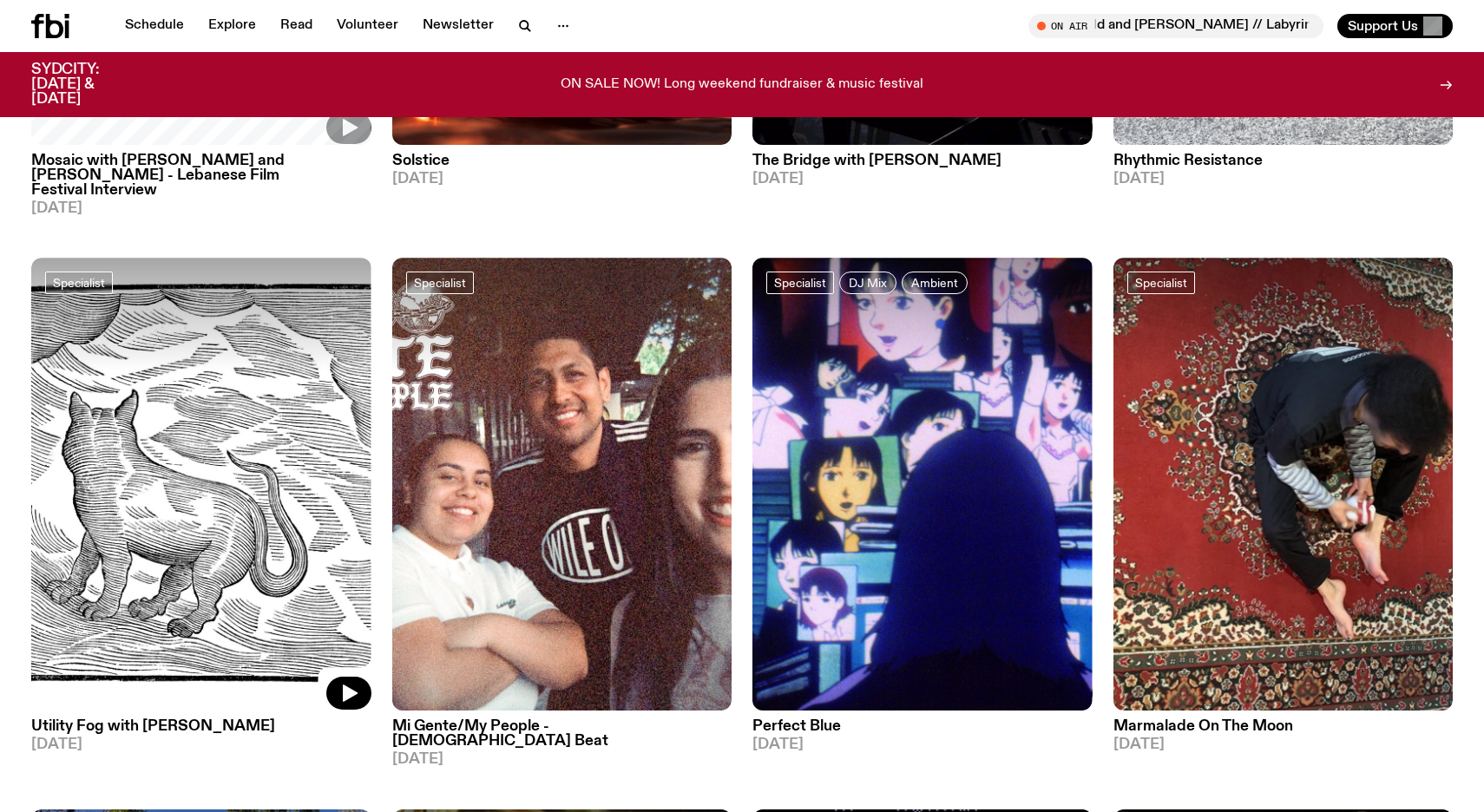
click at [158, 419] on img at bounding box center [201, 484] width 340 height 453
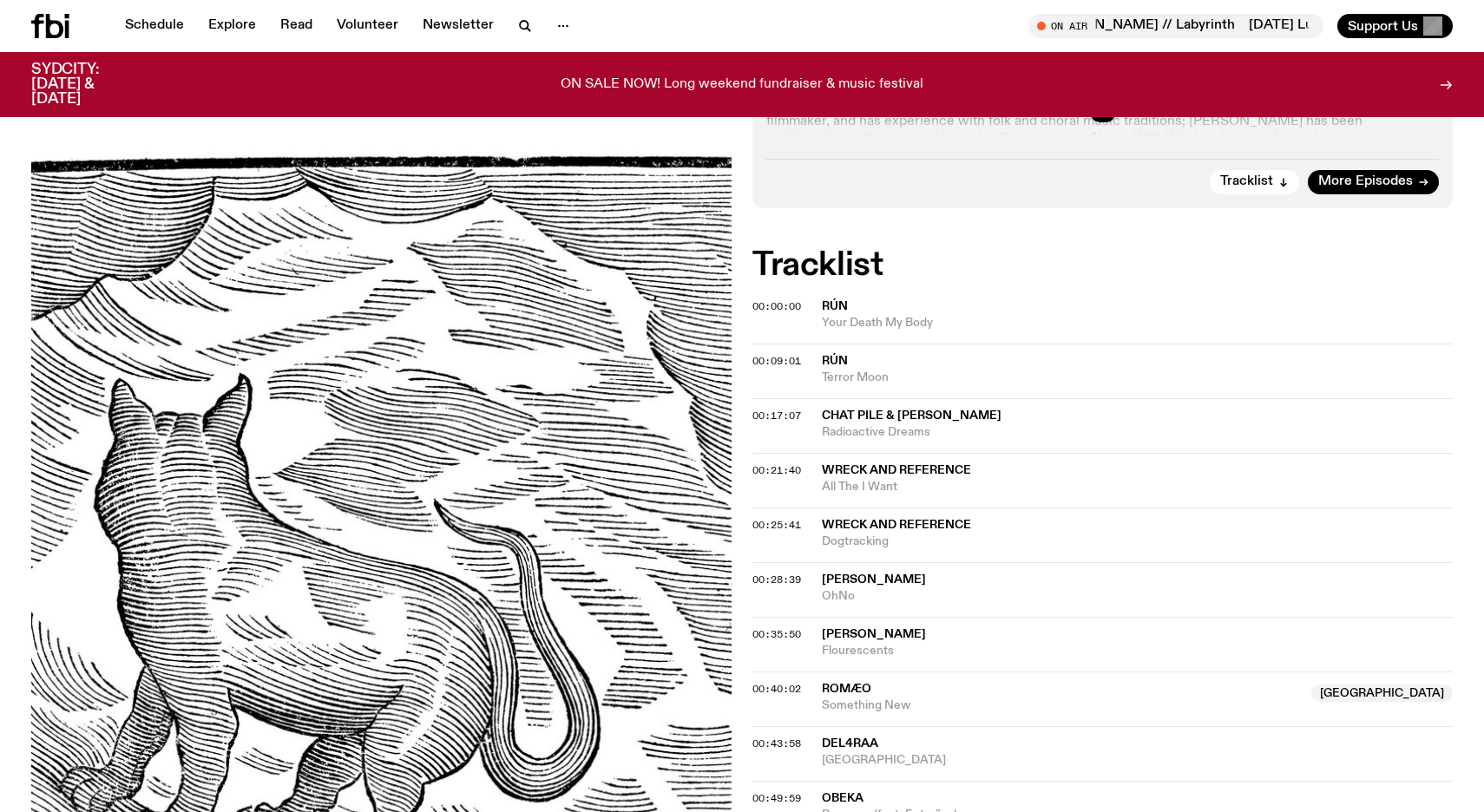
scroll to position [352, 0]
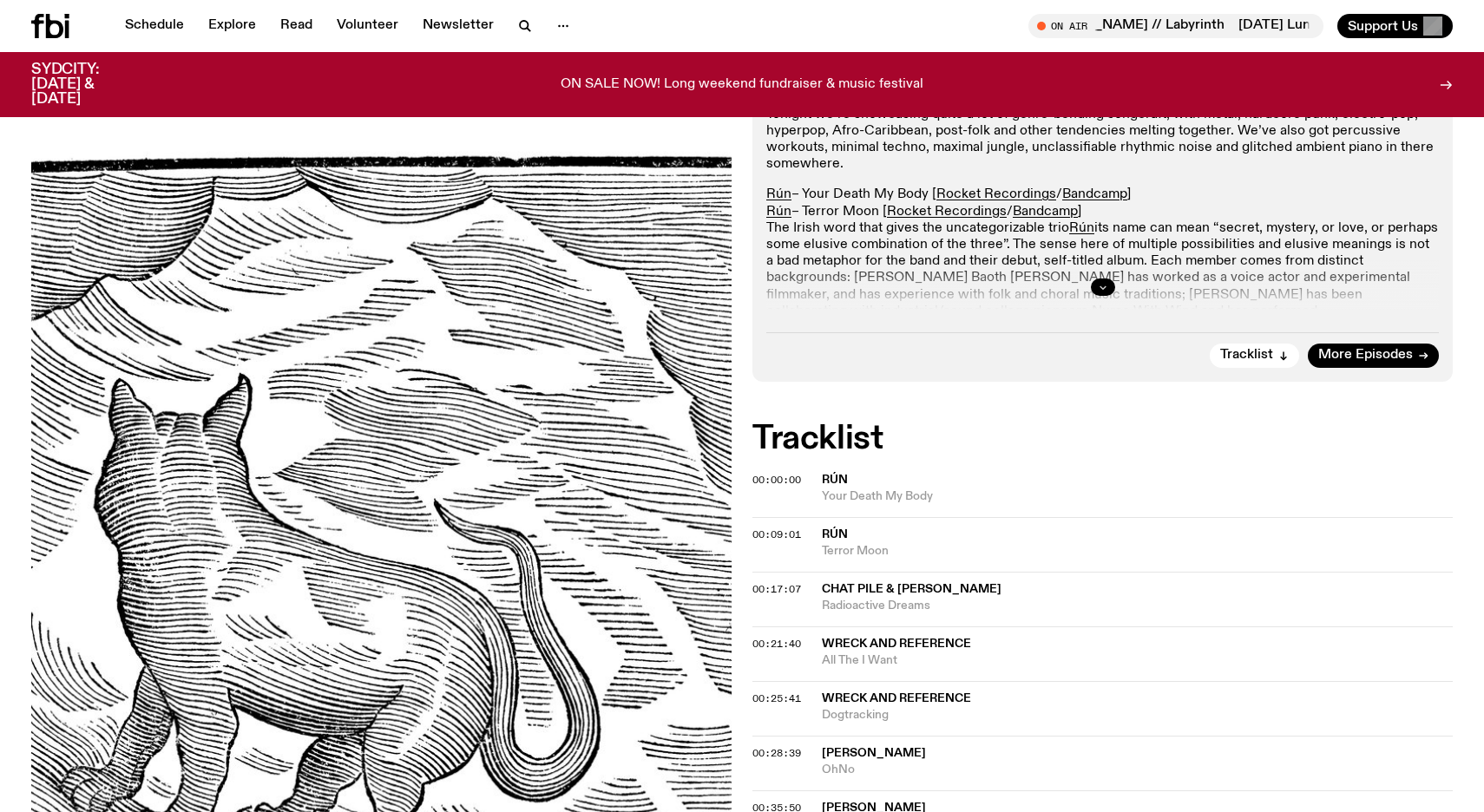
click at [1103, 283] on icon "button" at bounding box center [1103, 287] width 11 height 11
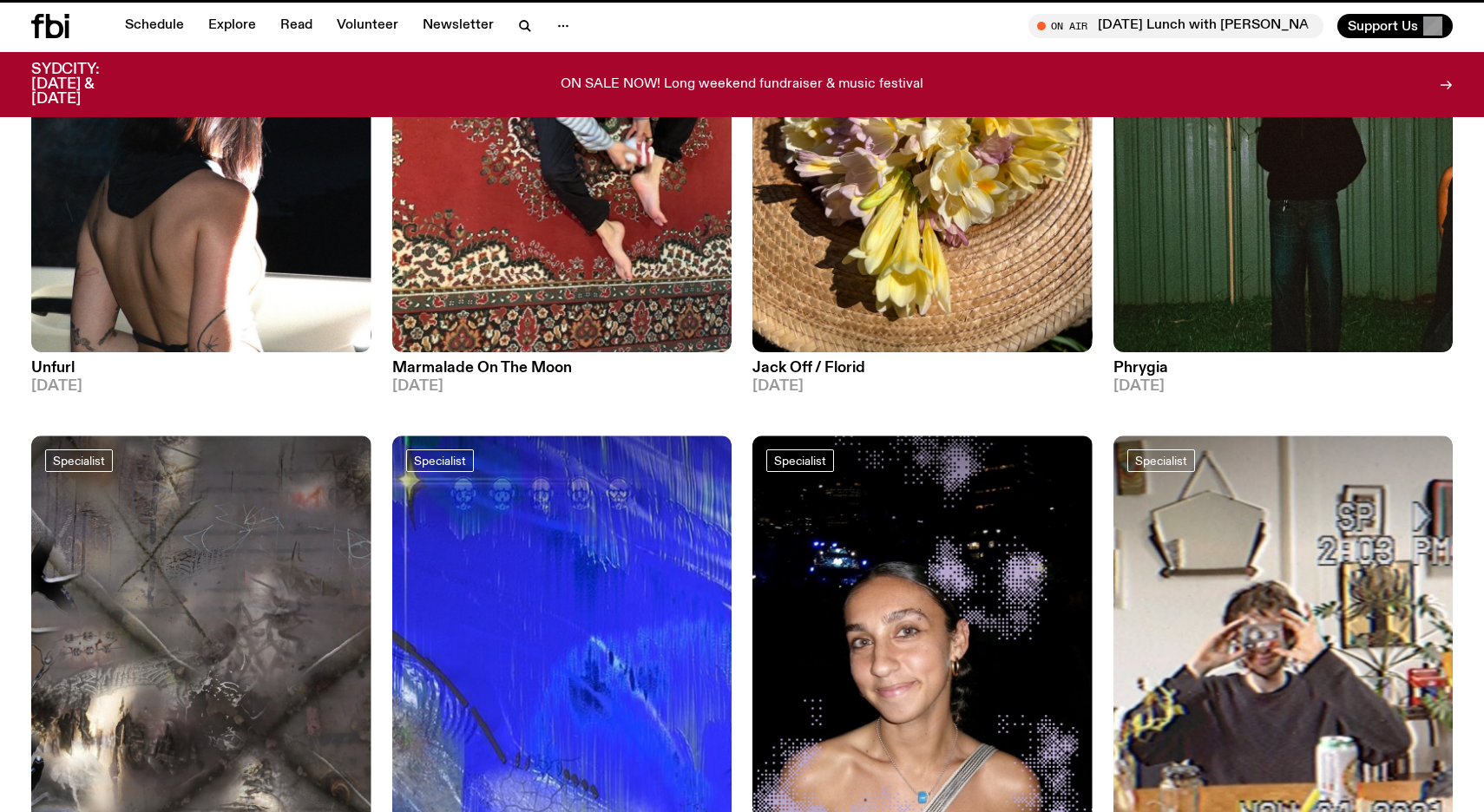
scroll to position [4879, 0]
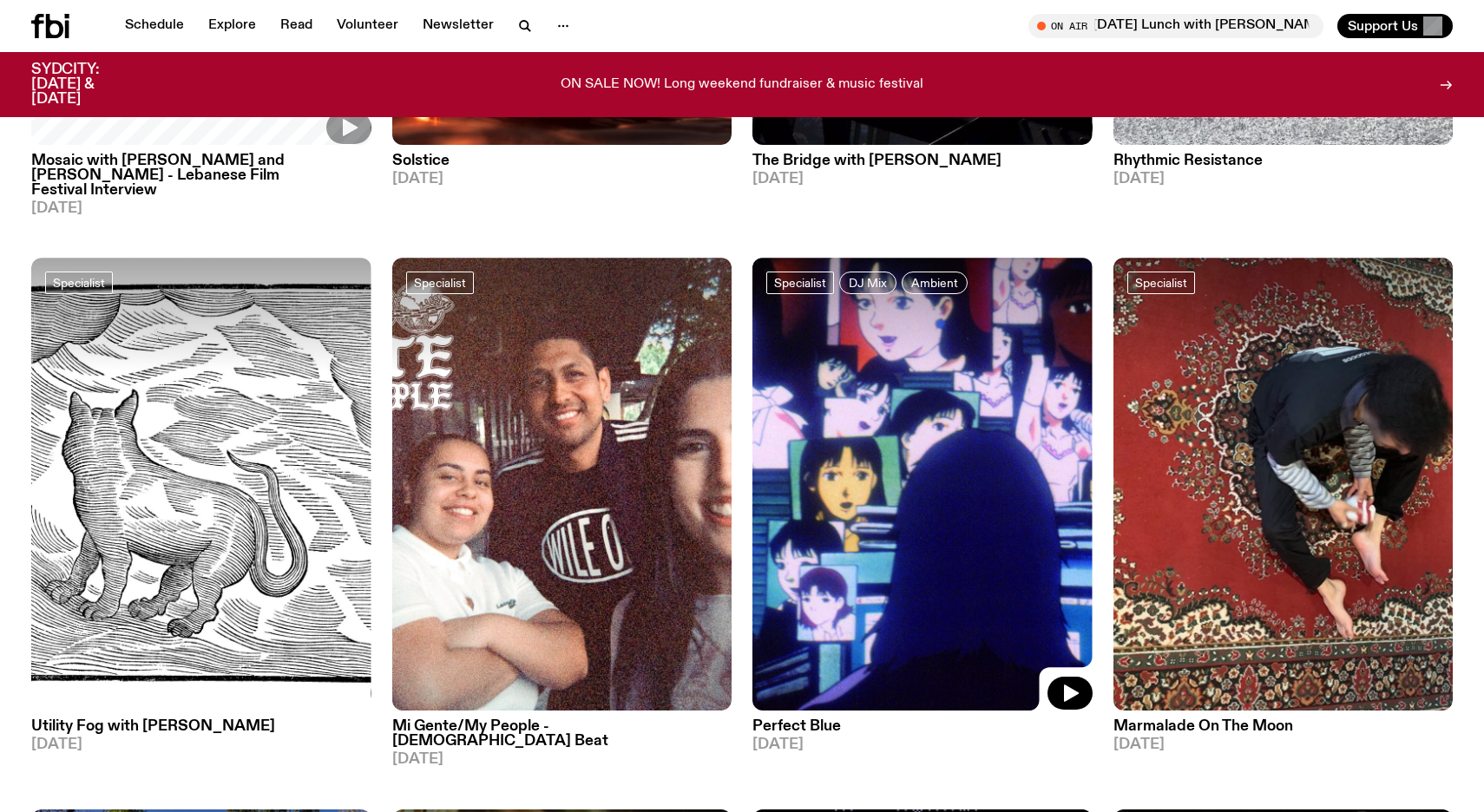
click at [883, 465] on img at bounding box center [922, 484] width 340 height 453
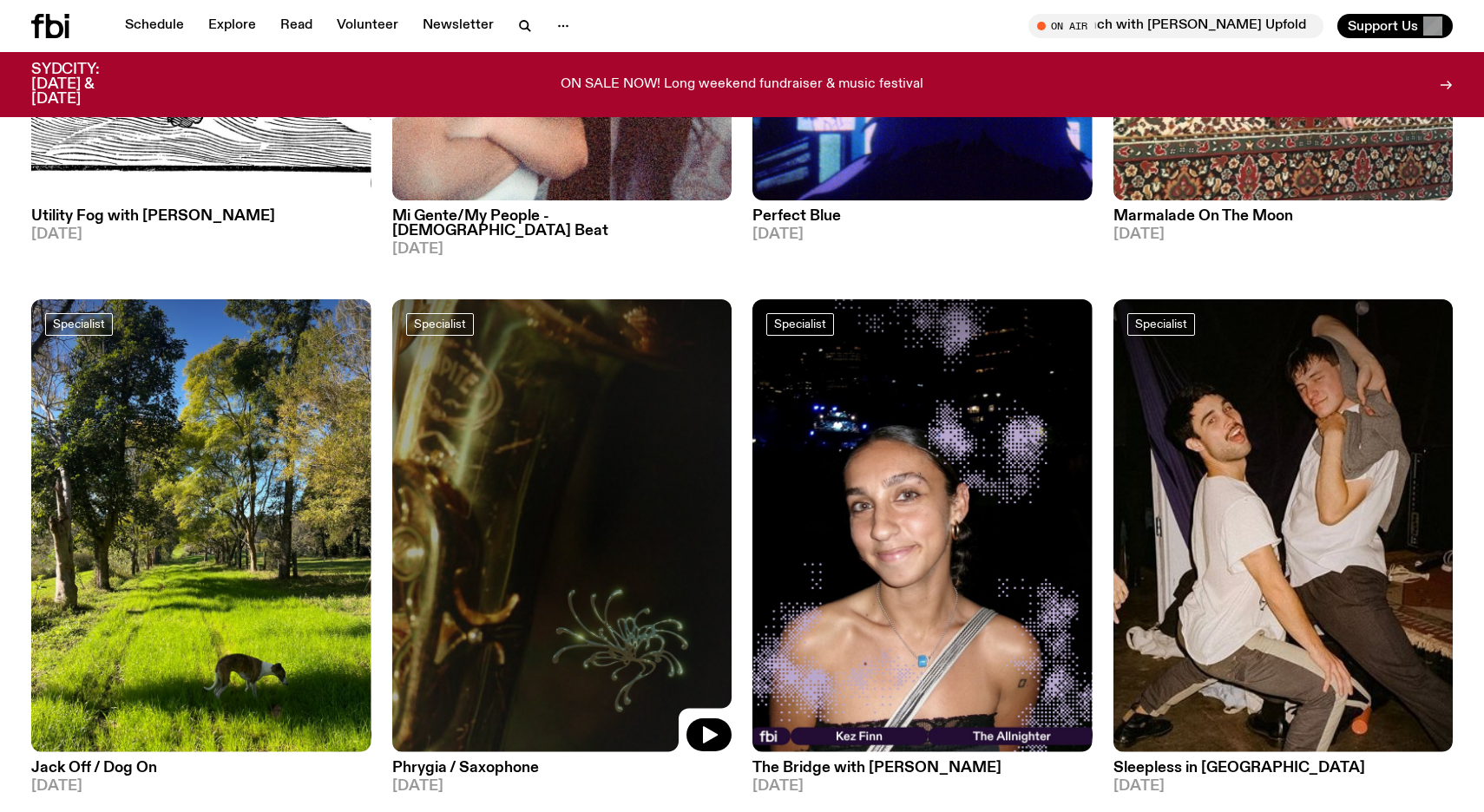
scroll to position [5431, 0]
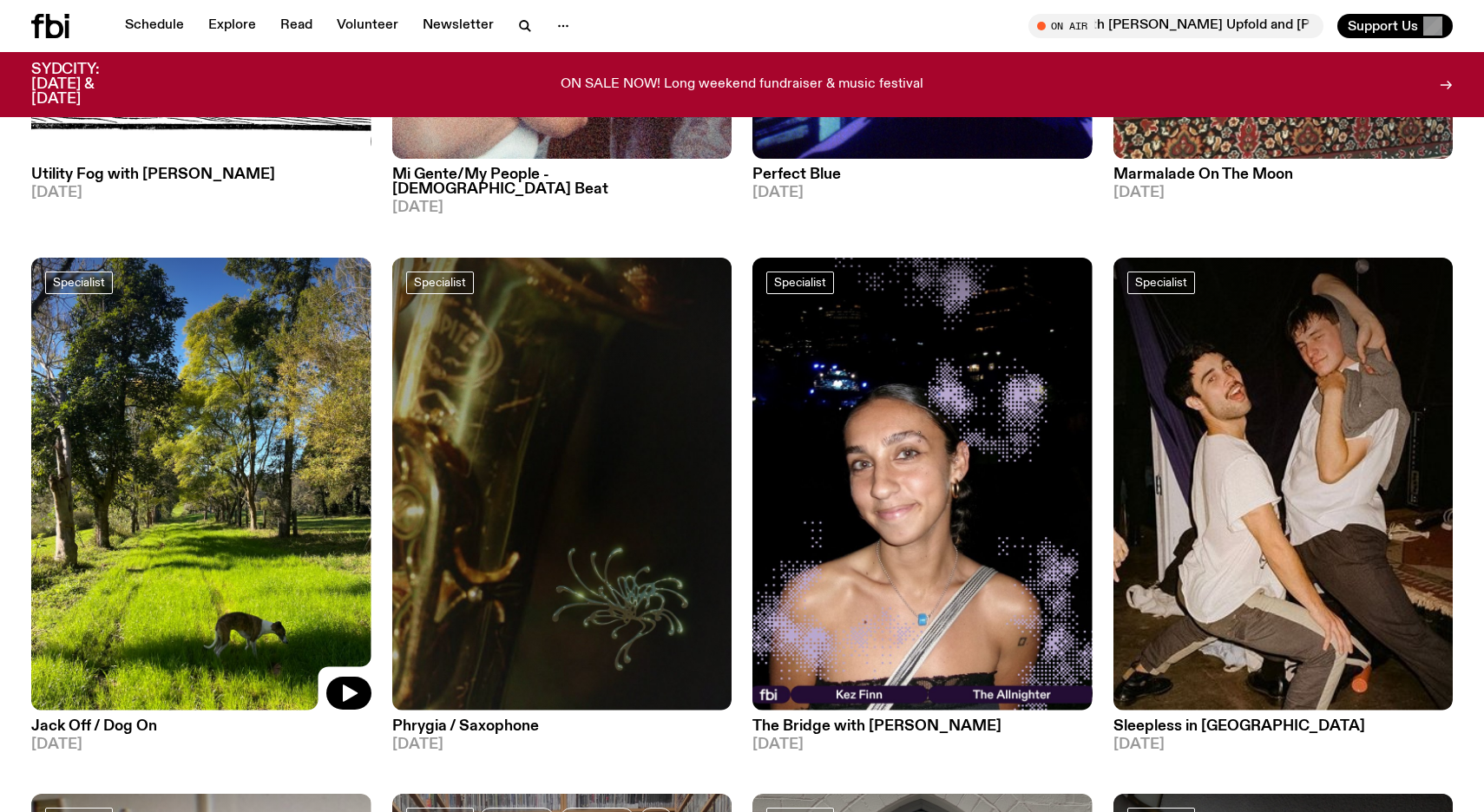
click at [219, 417] on img at bounding box center [201, 484] width 340 height 453
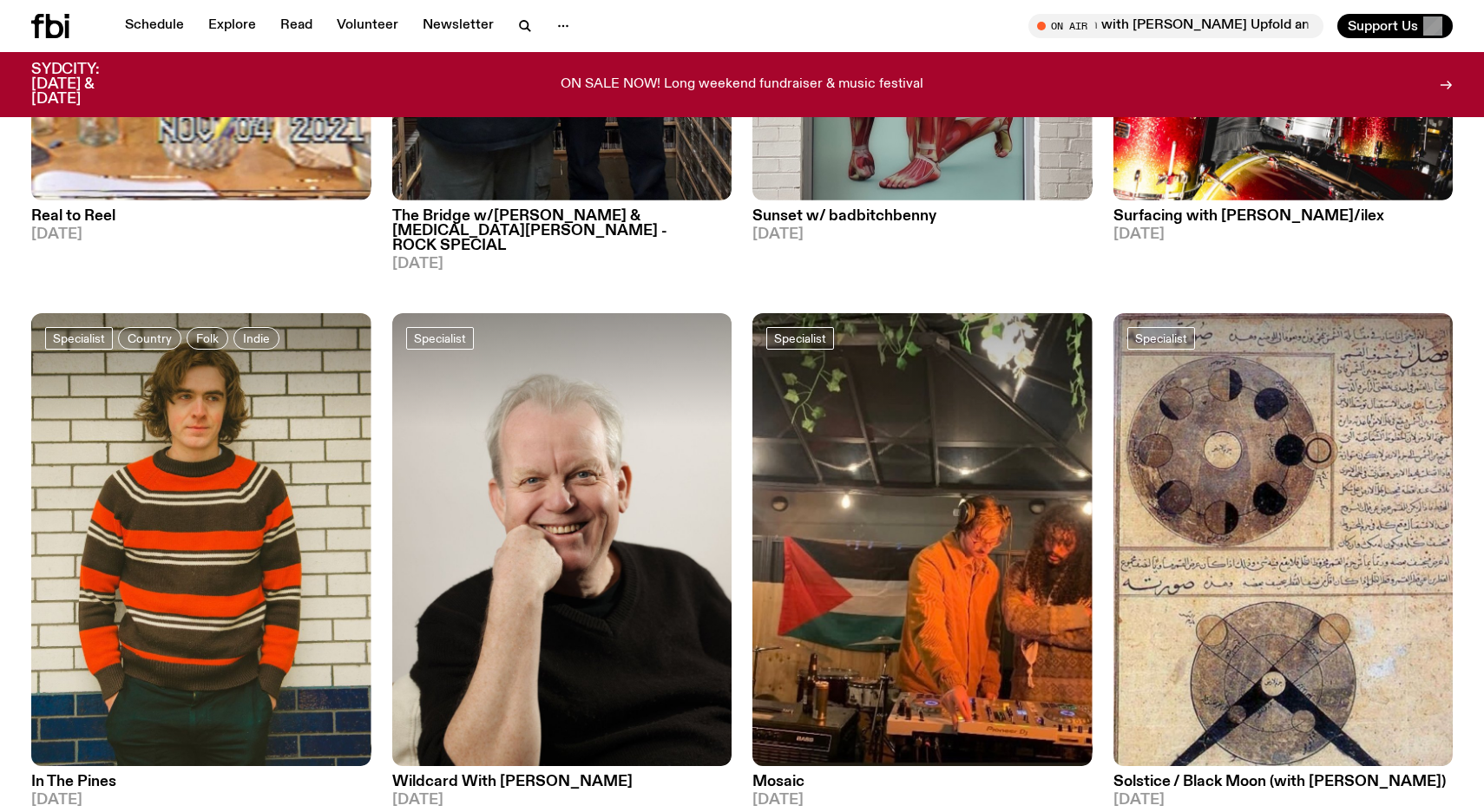
scroll to position [6478, 0]
click at [196, 442] on img at bounding box center [201, 539] width 340 height 453
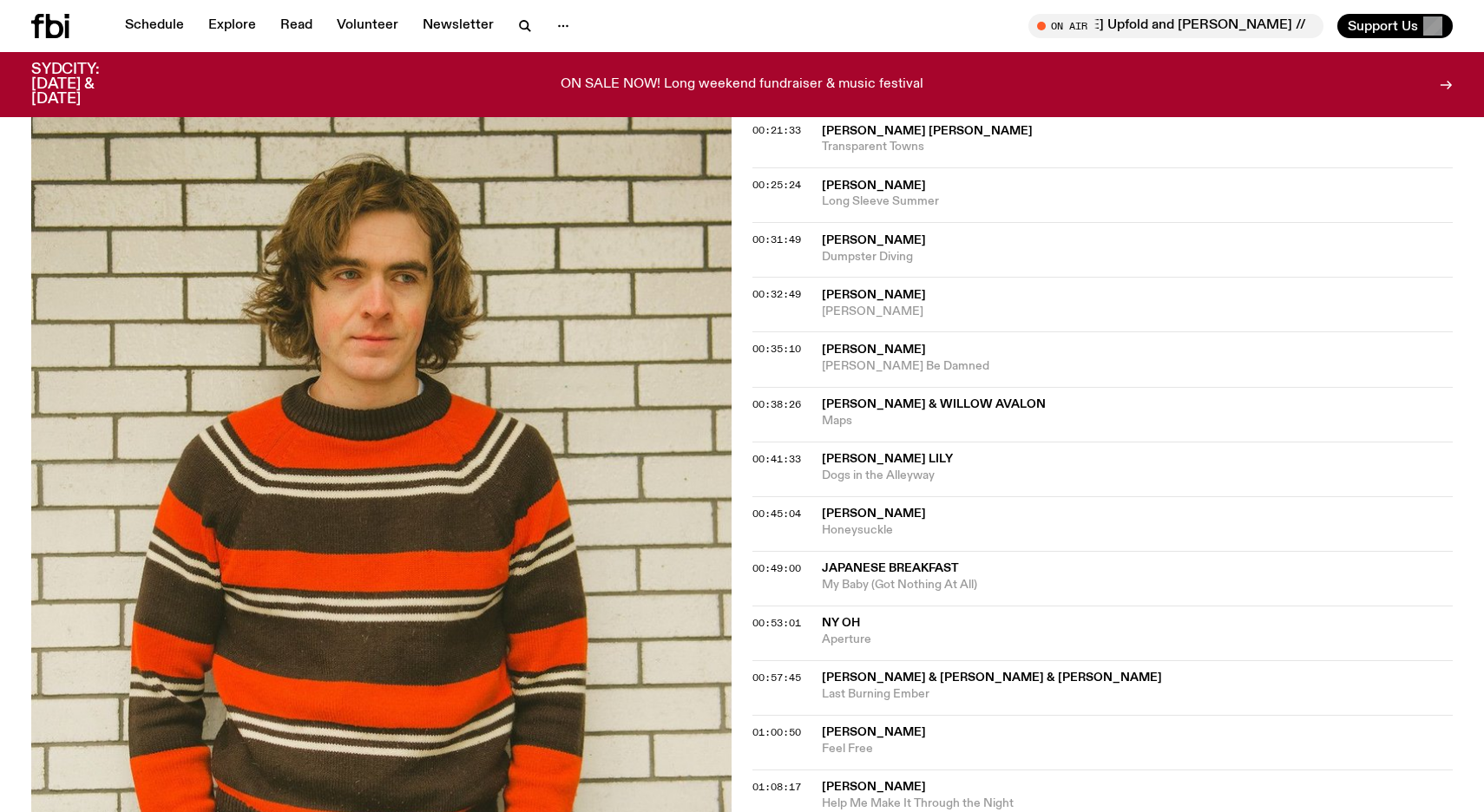
scroll to position [613, 0]
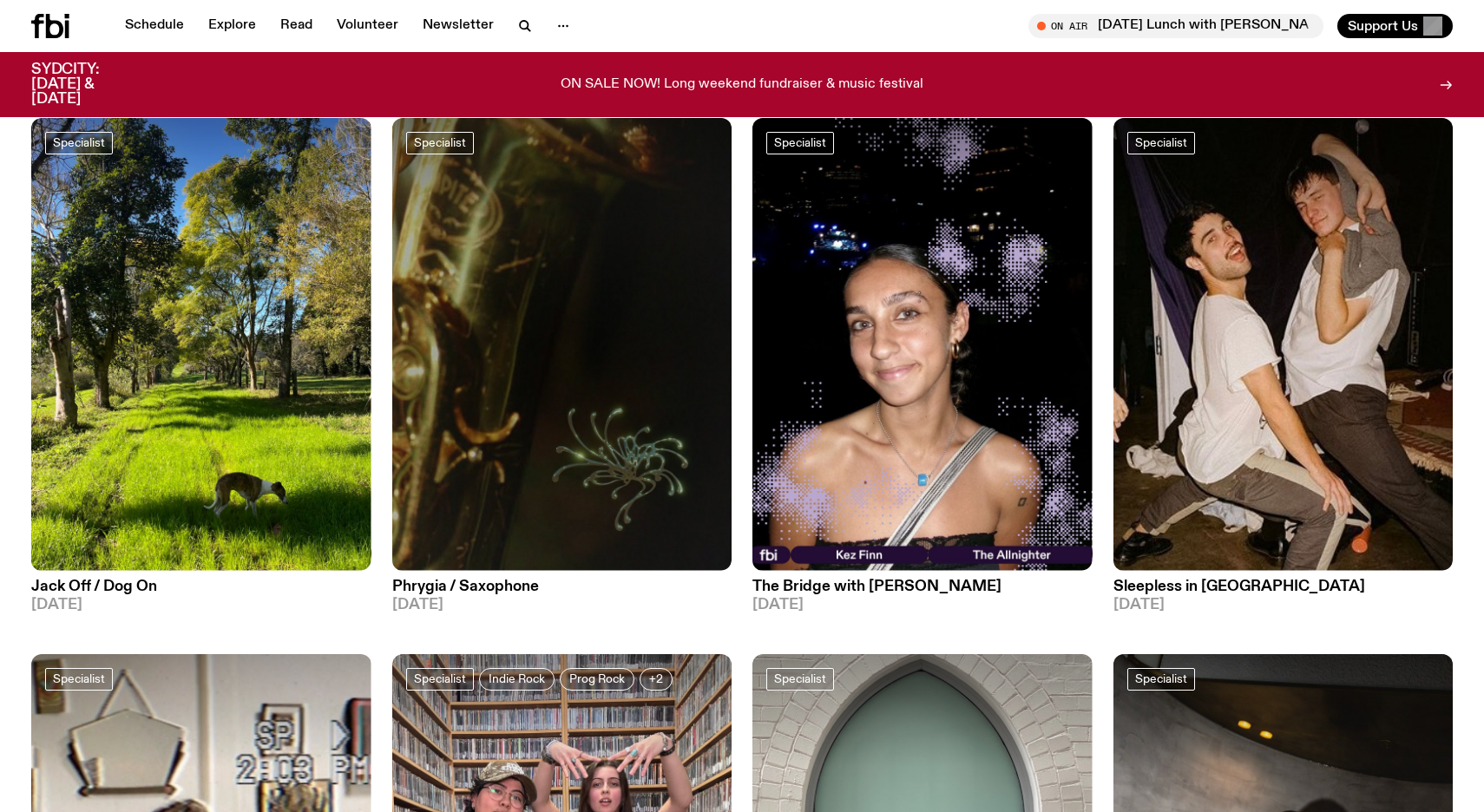
scroll to position [3233, 0]
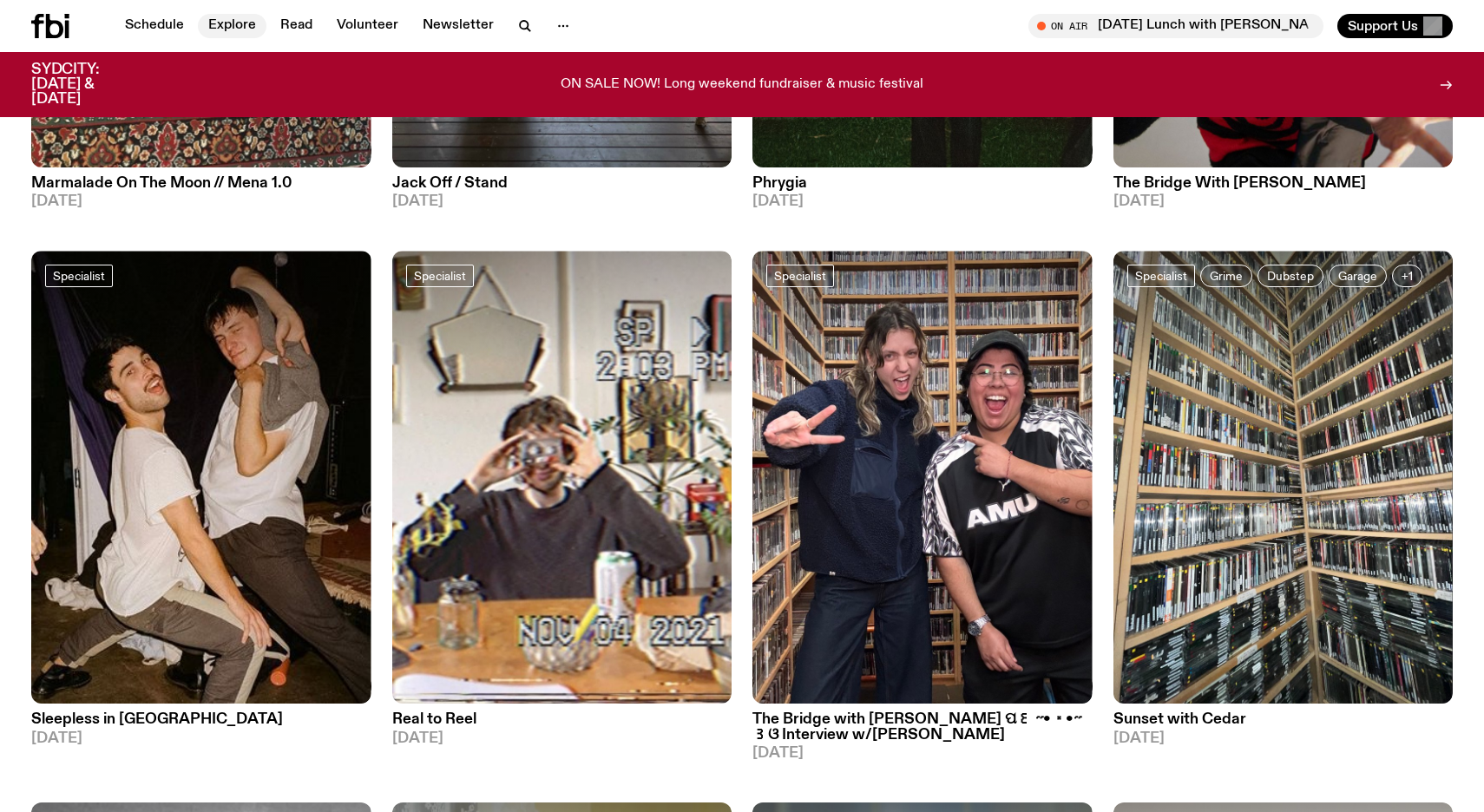
click at [235, 26] on link "Explore" at bounding box center [232, 26] width 68 height 24
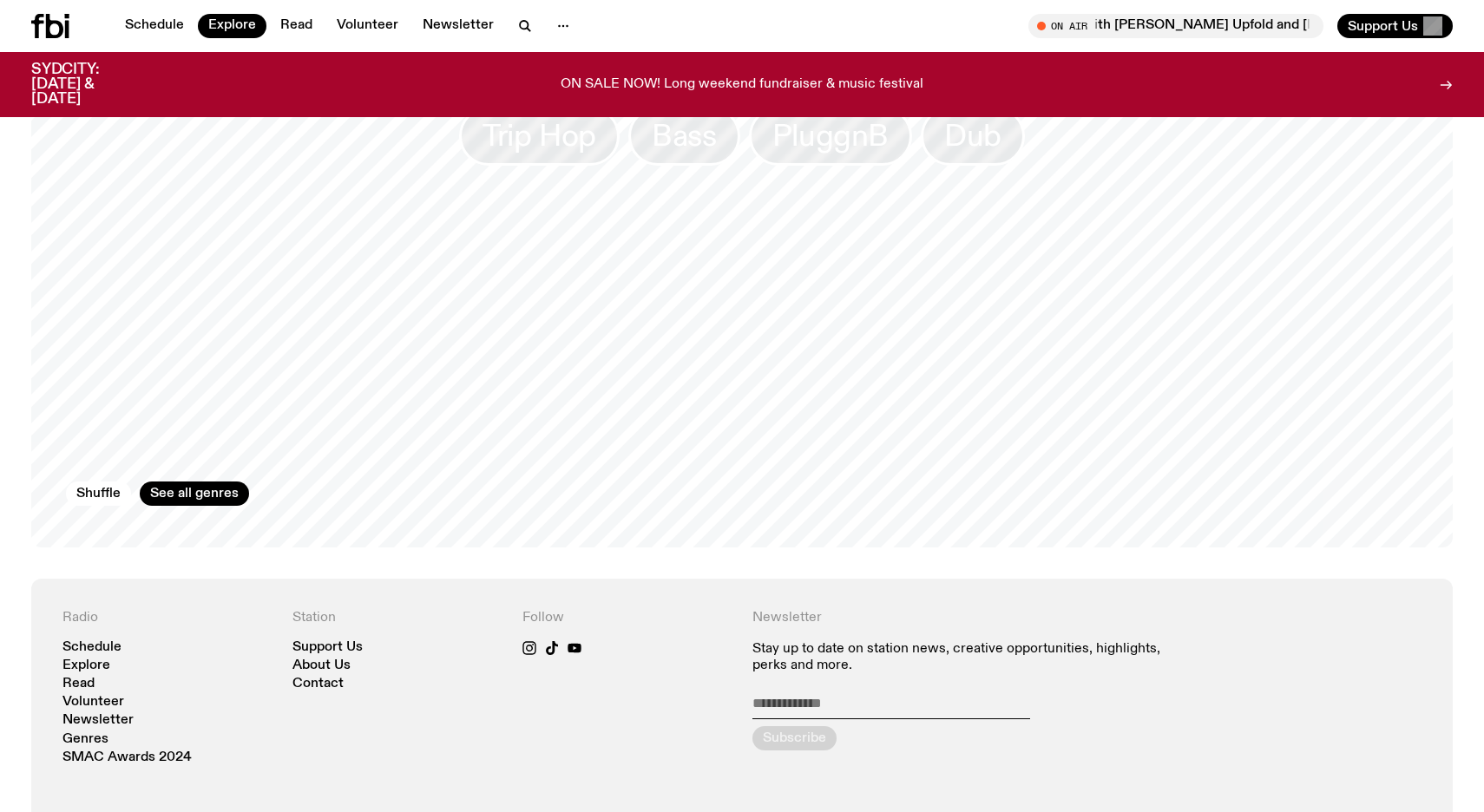
scroll to position [2892, 0]
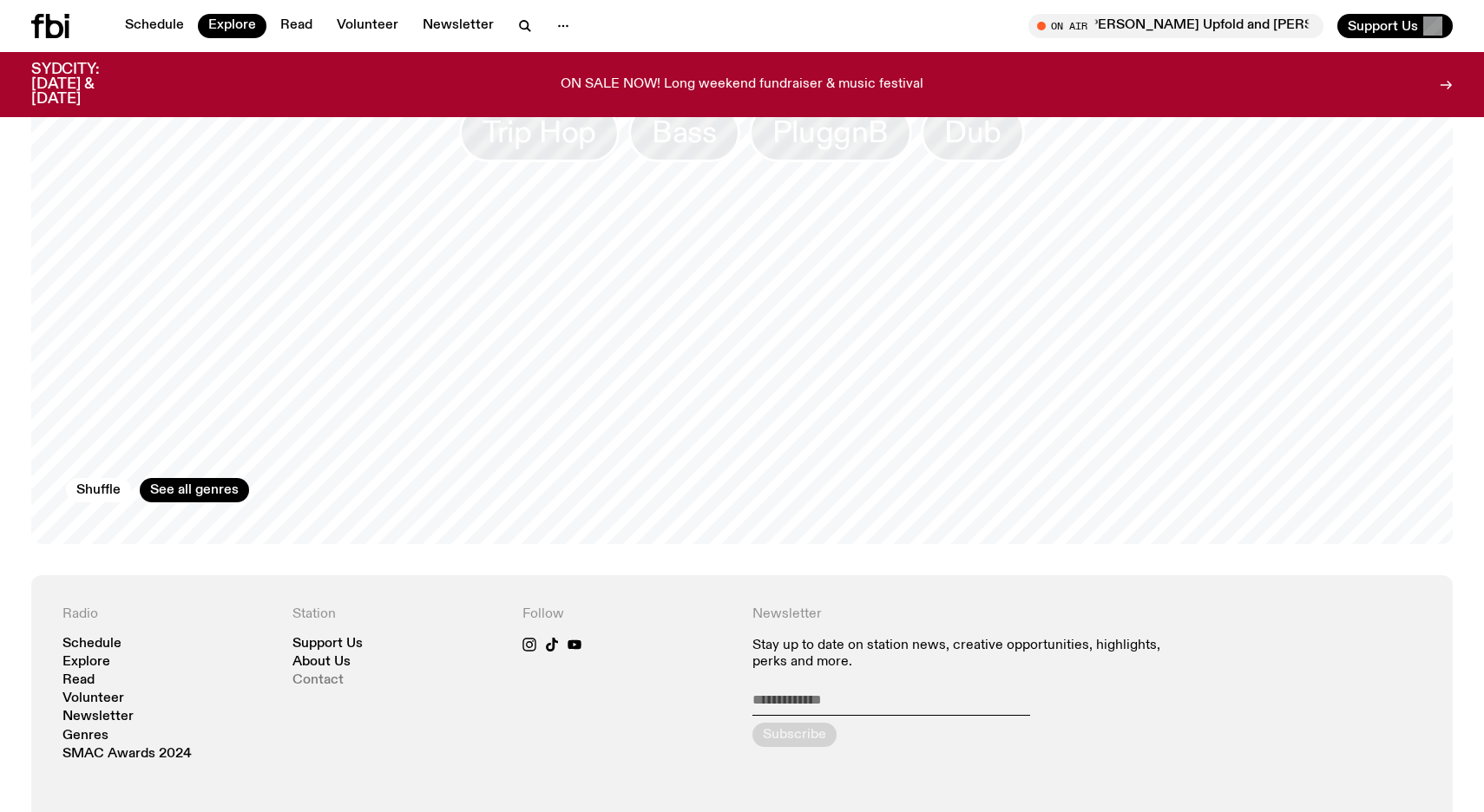
click at [325, 674] on link "Contact" at bounding box center [318, 680] width 51 height 13
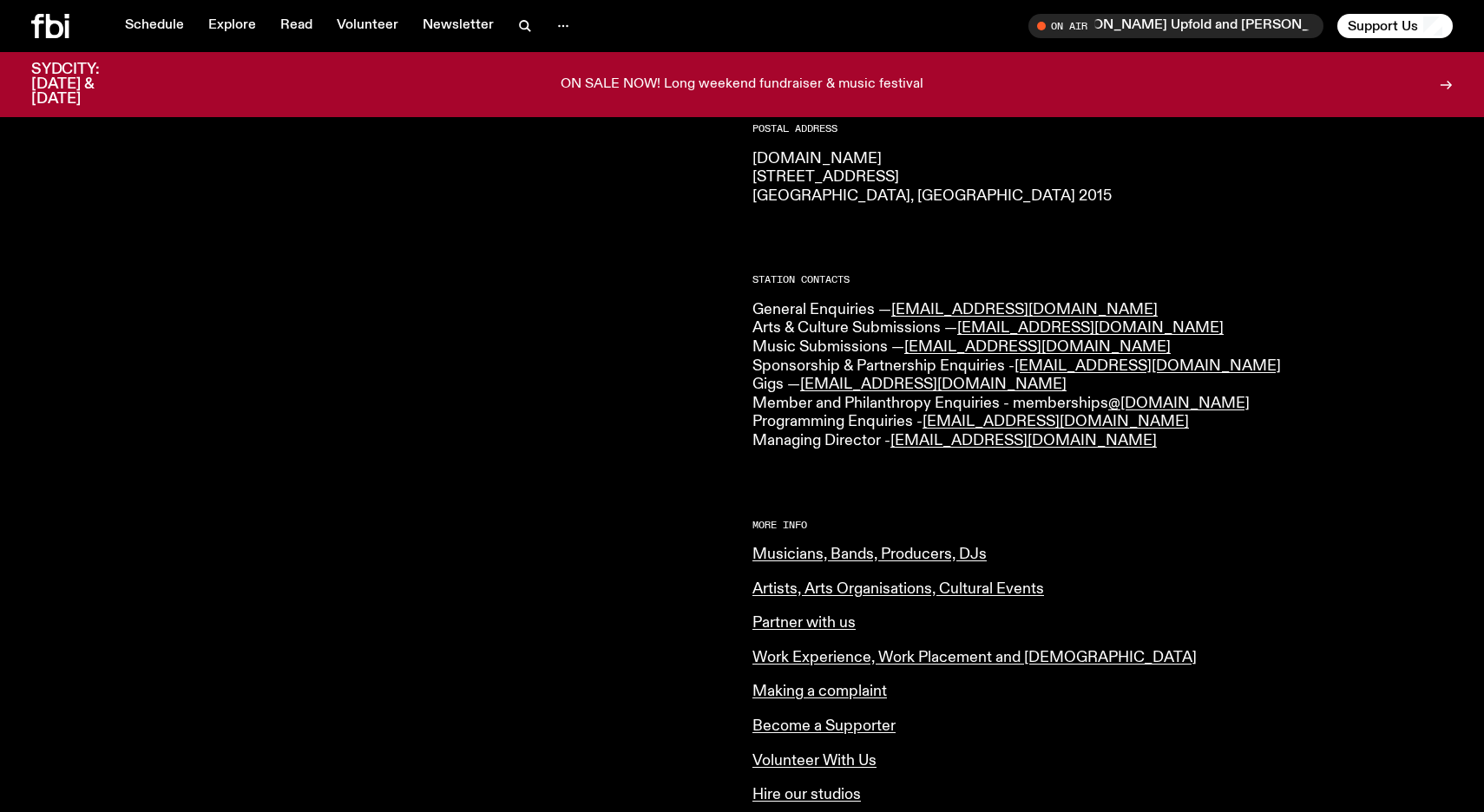
scroll to position [303, 0]
click at [840, 550] on link "Musicians, Bands, Producers, DJs" at bounding box center [869, 555] width 235 height 16
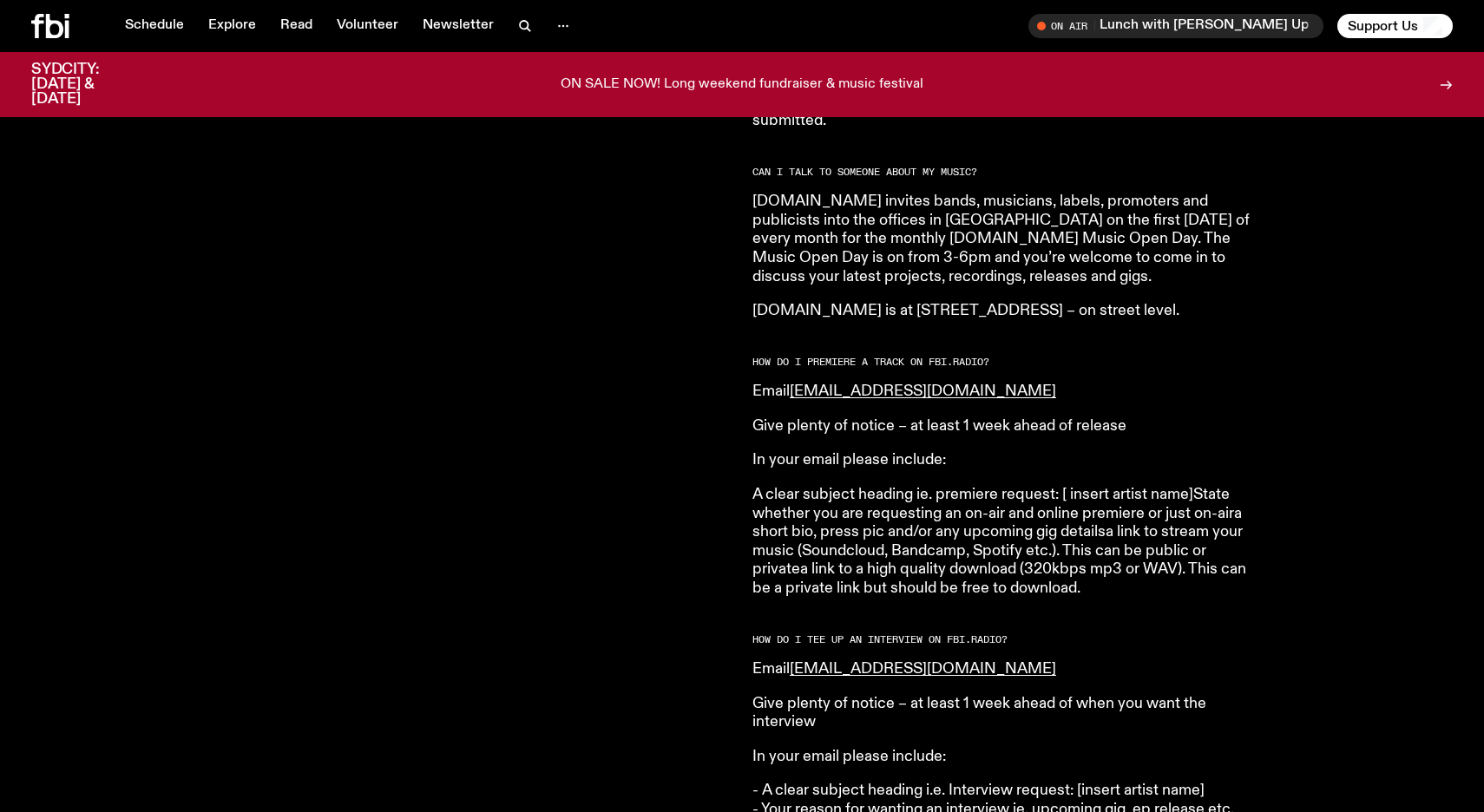
scroll to position [1677, 0]
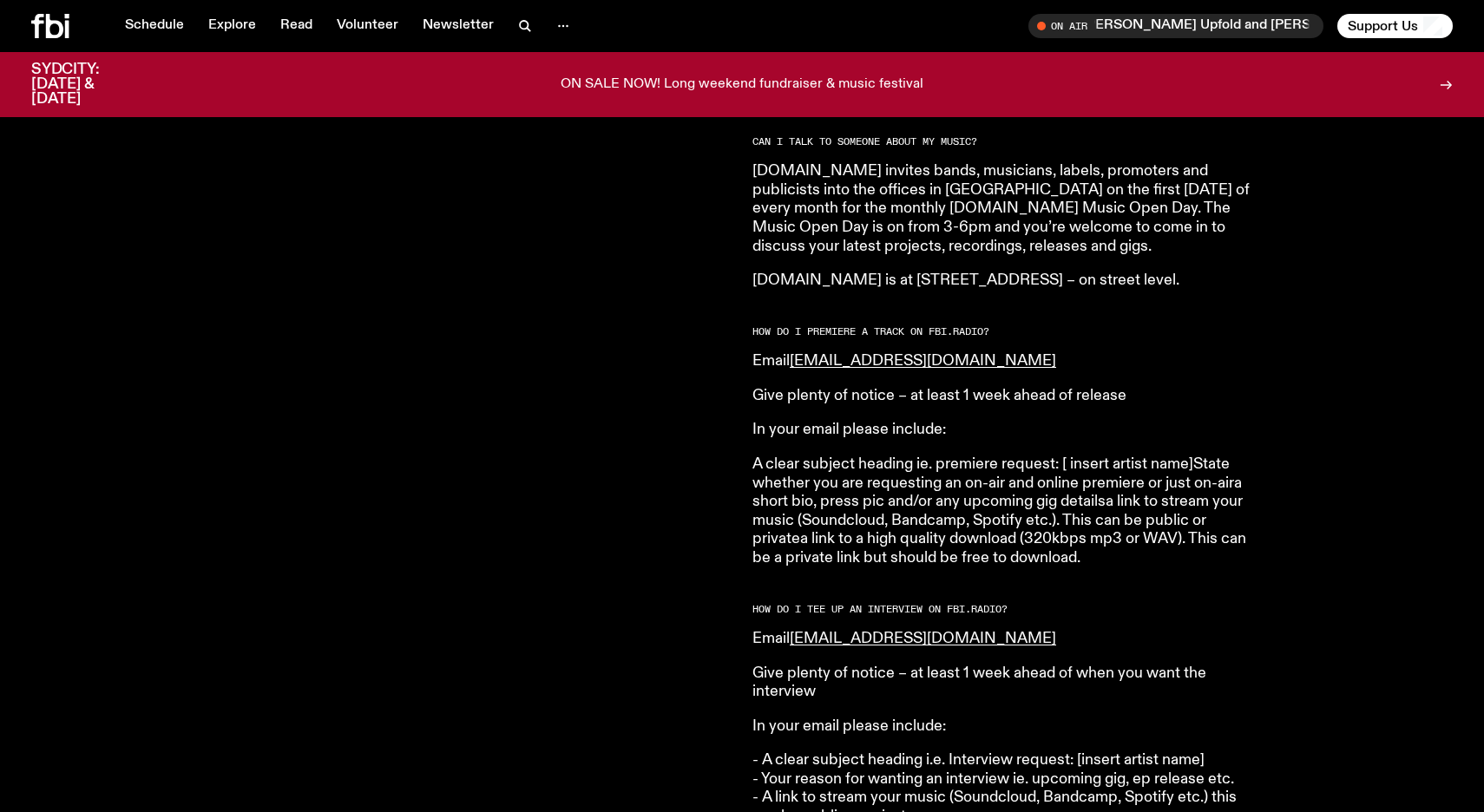
click at [674, 577] on div "Are you a musician, in a band, a producer, or DJ and want to send us your stuff?" at bounding box center [381, 465] width 700 height 2858
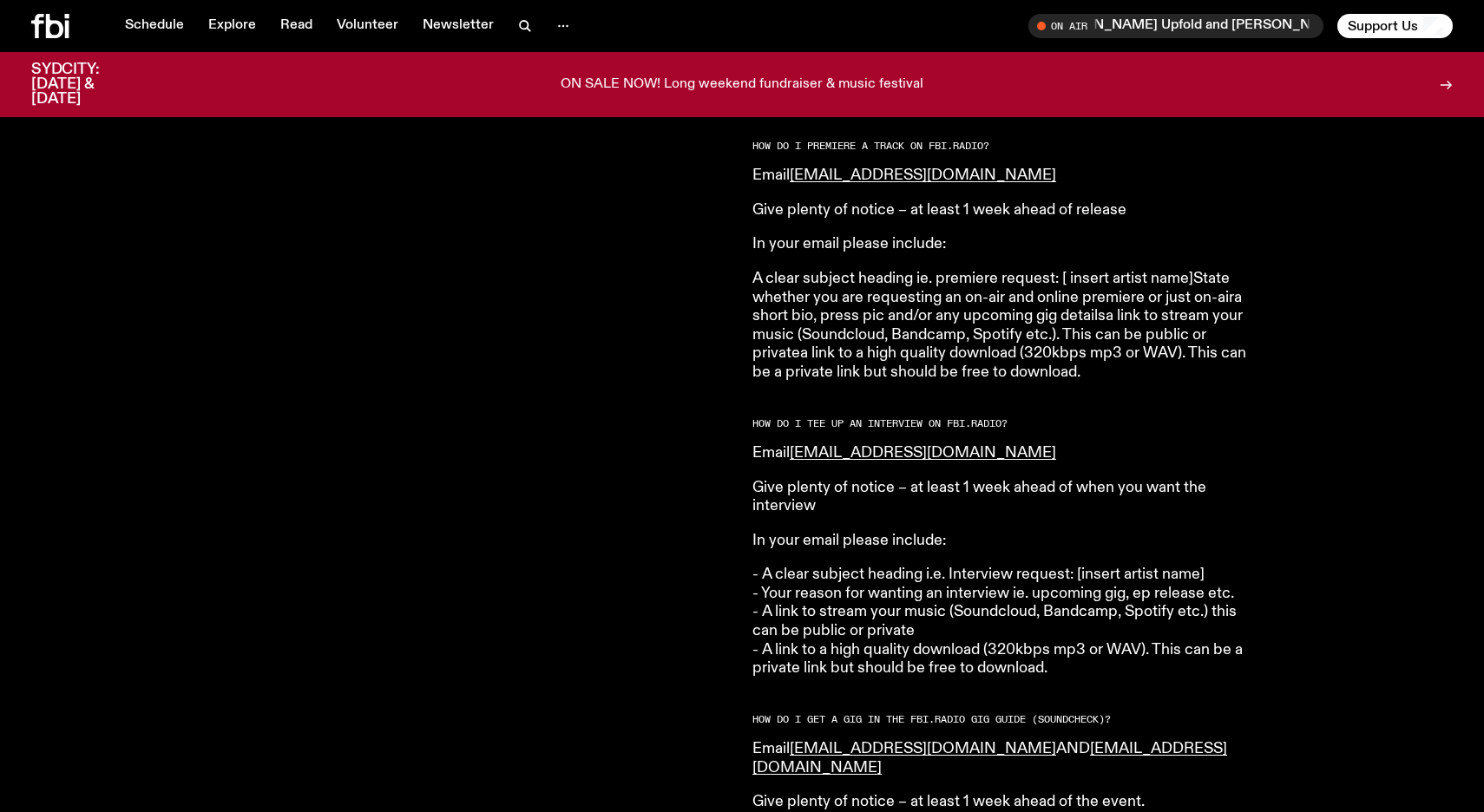
scroll to position [1988, 0]
